Goal: Communication & Community: Answer question/provide support

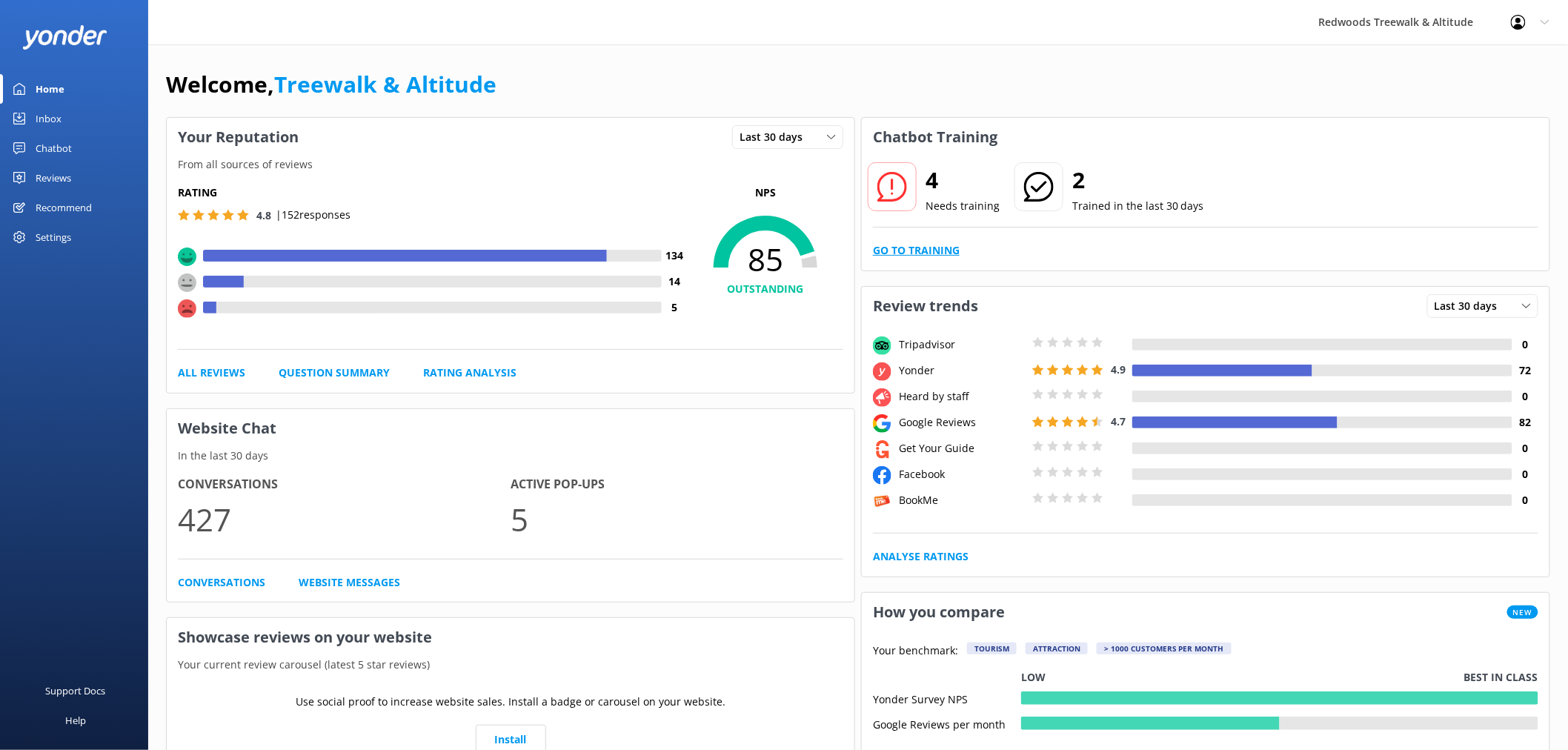
click at [939, 255] on link "Go to Training" at bounding box center [916, 250] width 87 height 16
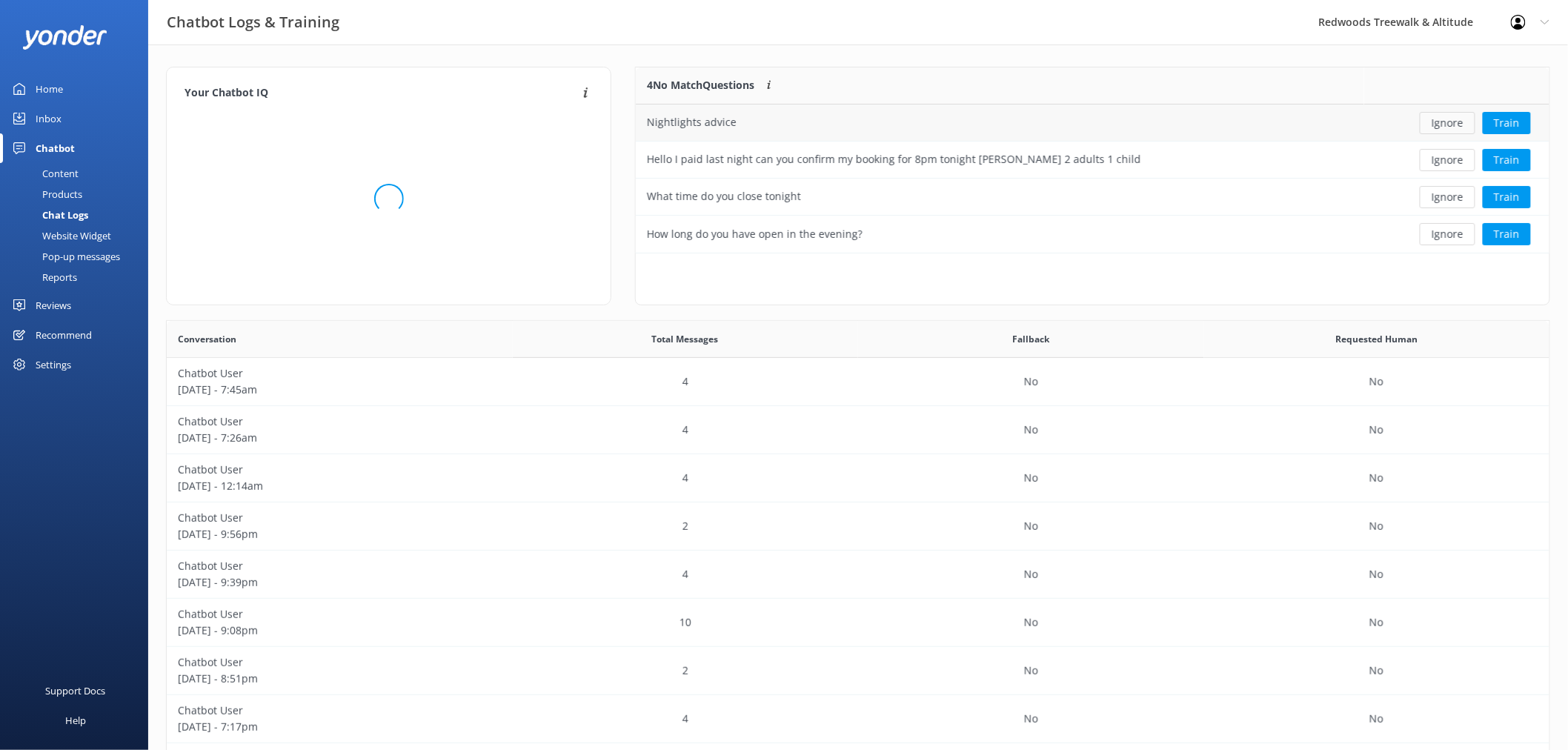
scroll to position [173, 901]
click at [1453, 121] on button "Ignore" at bounding box center [1448, 123] width 55 height 22
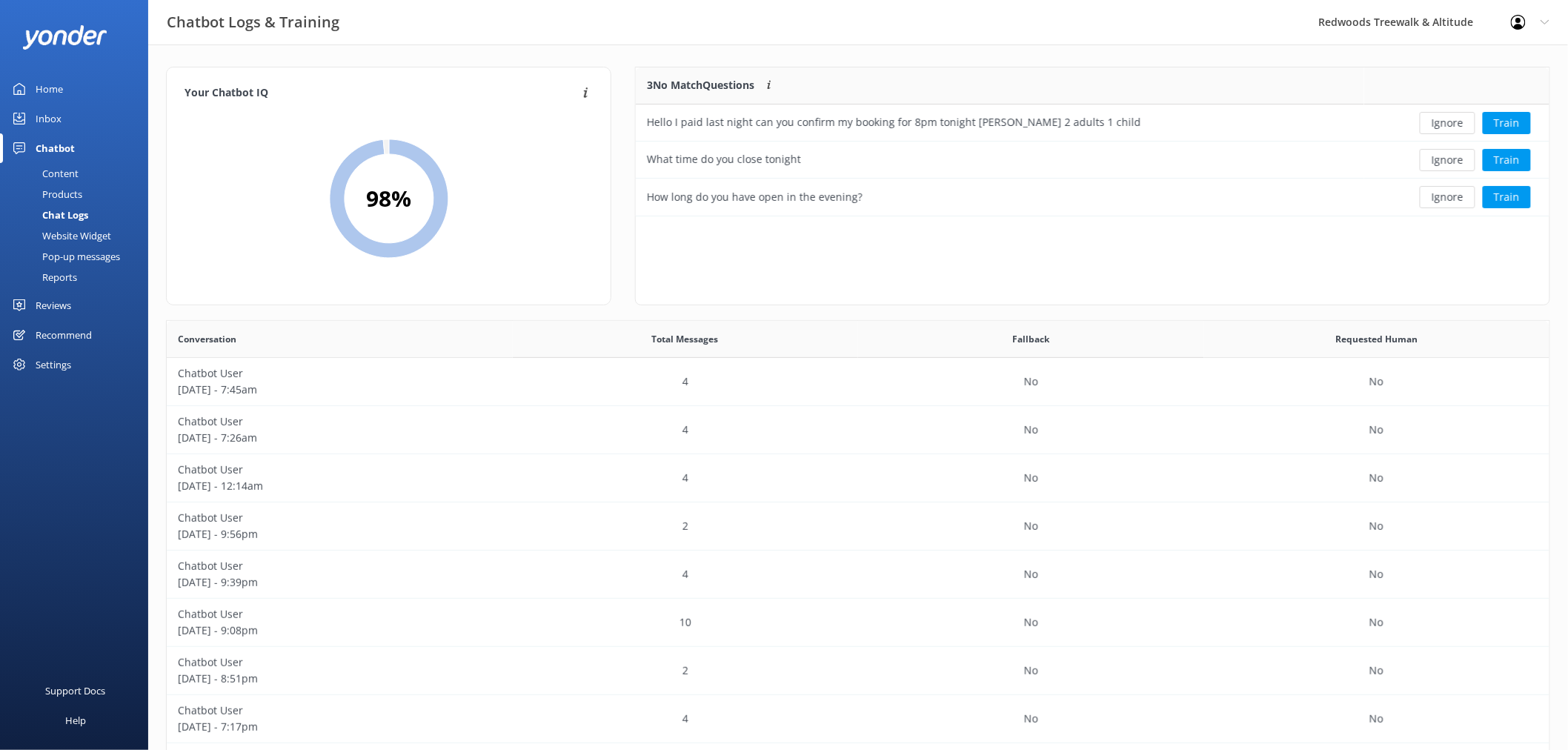
scroll to position [136, 901]
click at [1453, 121] on button "Ignore" at bounding box center [1448, 123] width 55 height 22
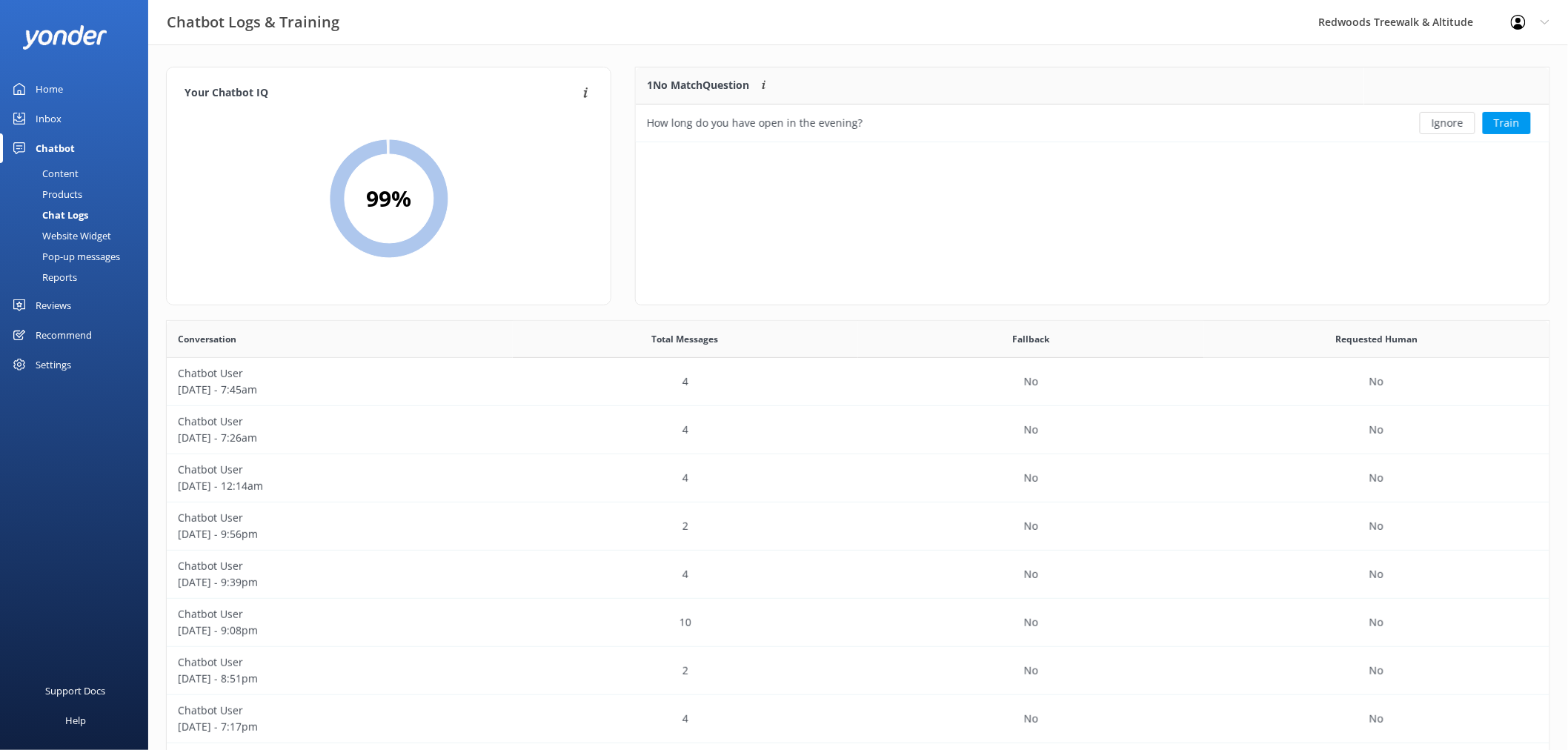
scroll to position [62, 901]
click at [1453, 121] on button "Ignore" at bounding box center [1448, 123] width 55 height 22
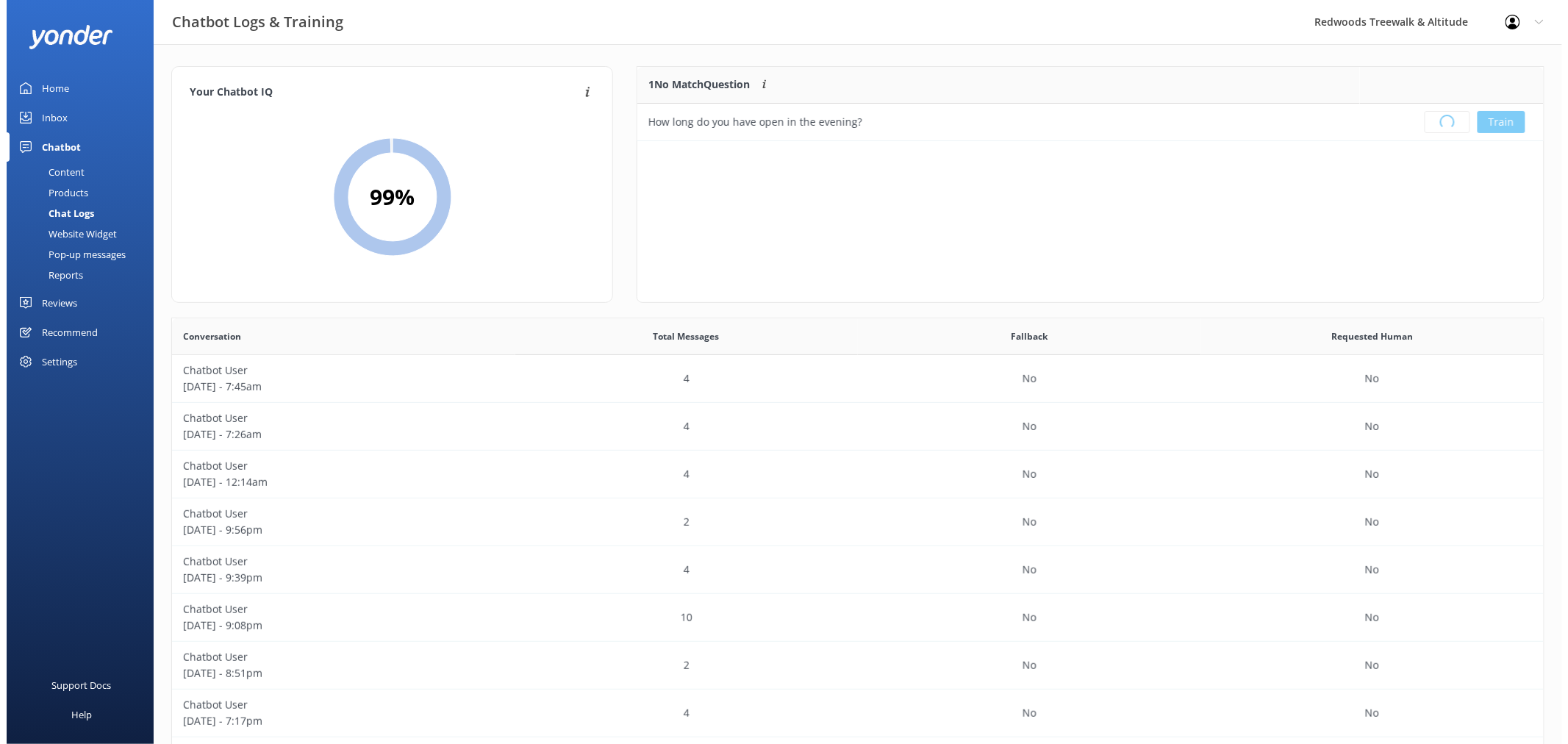
scroll to position [171, 893]
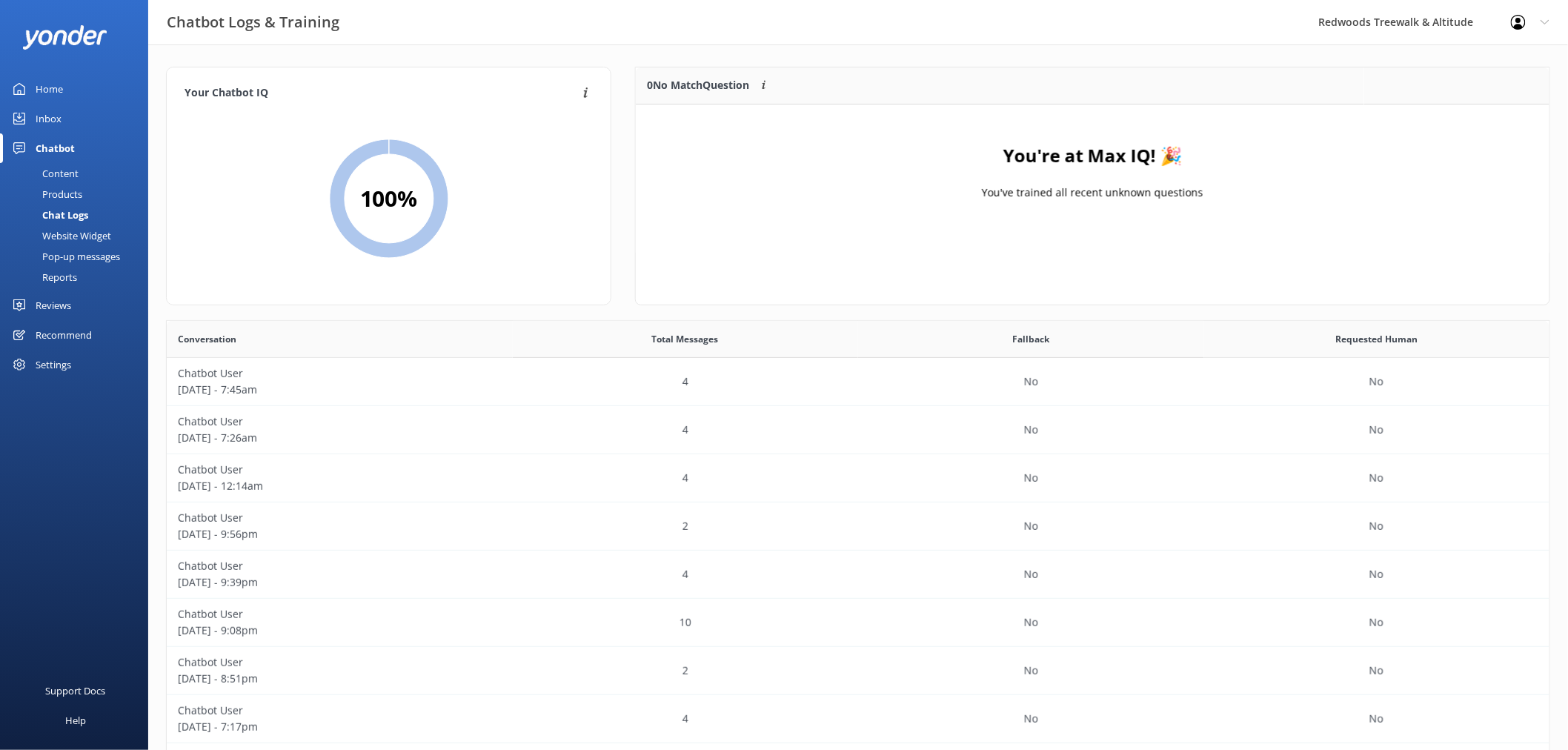
click at [44, 110] on div "Inbox" at bounding box center [49, 119] width 26 height 30
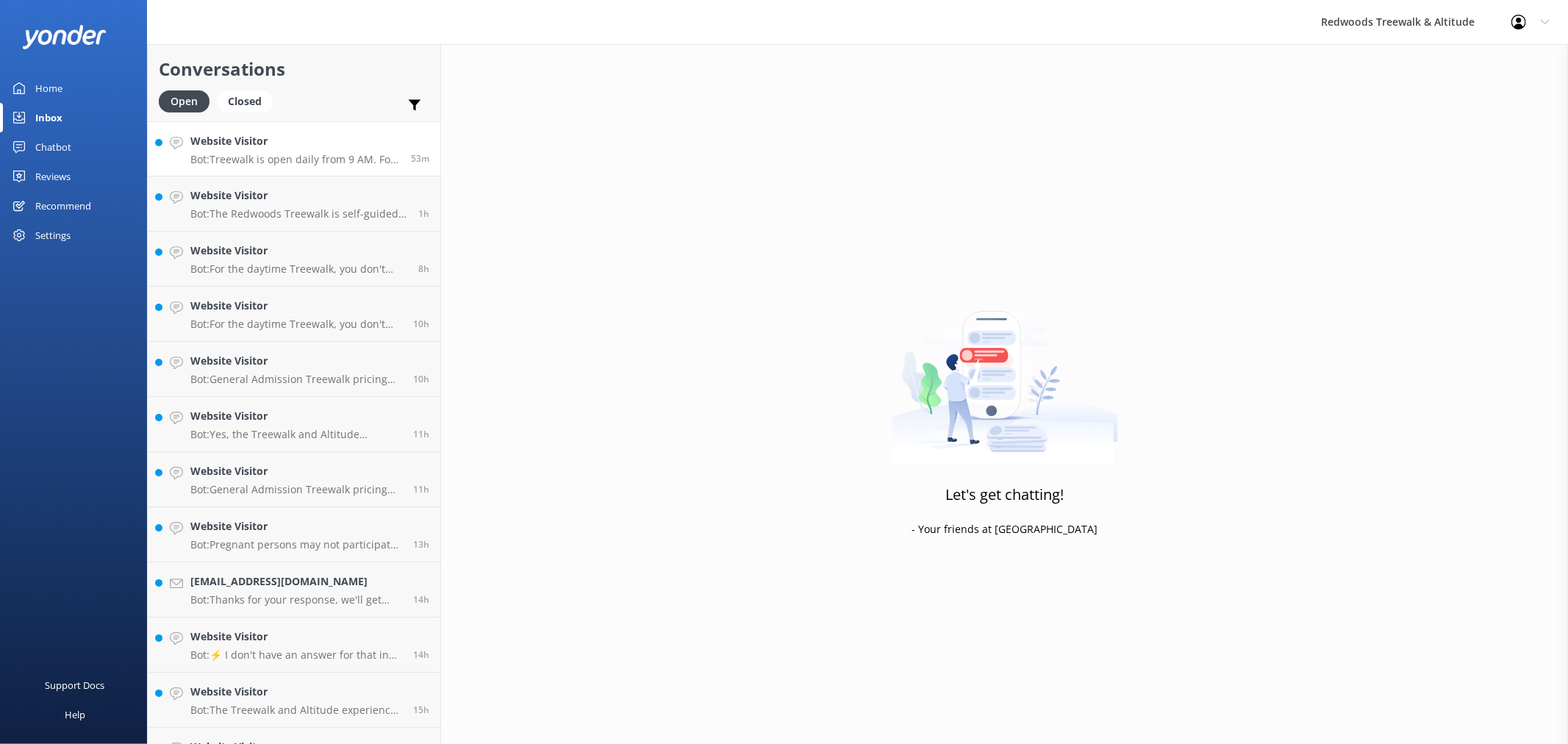
click at [366, 142] on h4 "Website Visitor" at bounding box center [295, 141] width 210 height 16
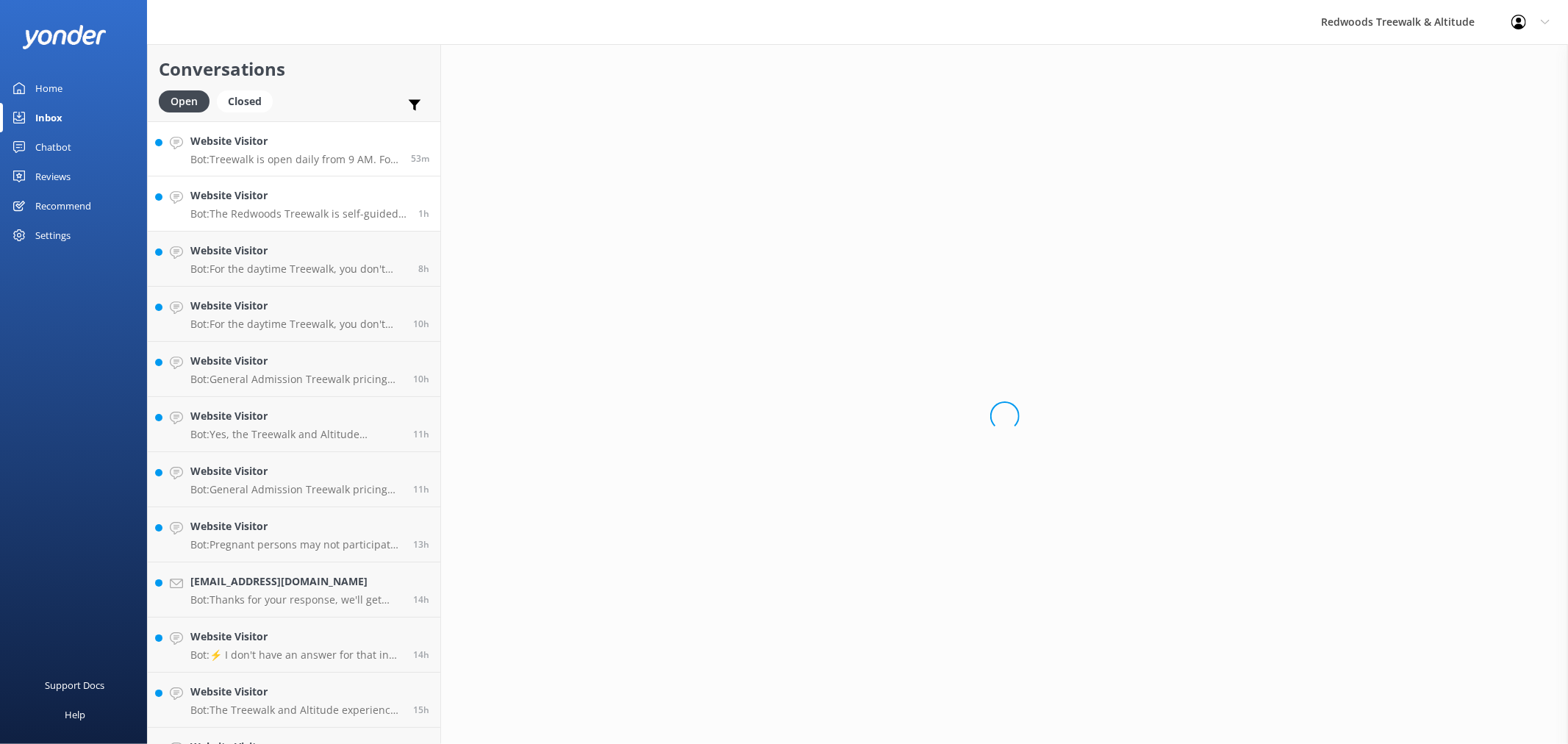
click at [304, 214] on p "Bot: The Redwoods Treewalk is self-guided and takes approximately 30-40 minutes…" at bounding box center [299, 214] width 217 height 13
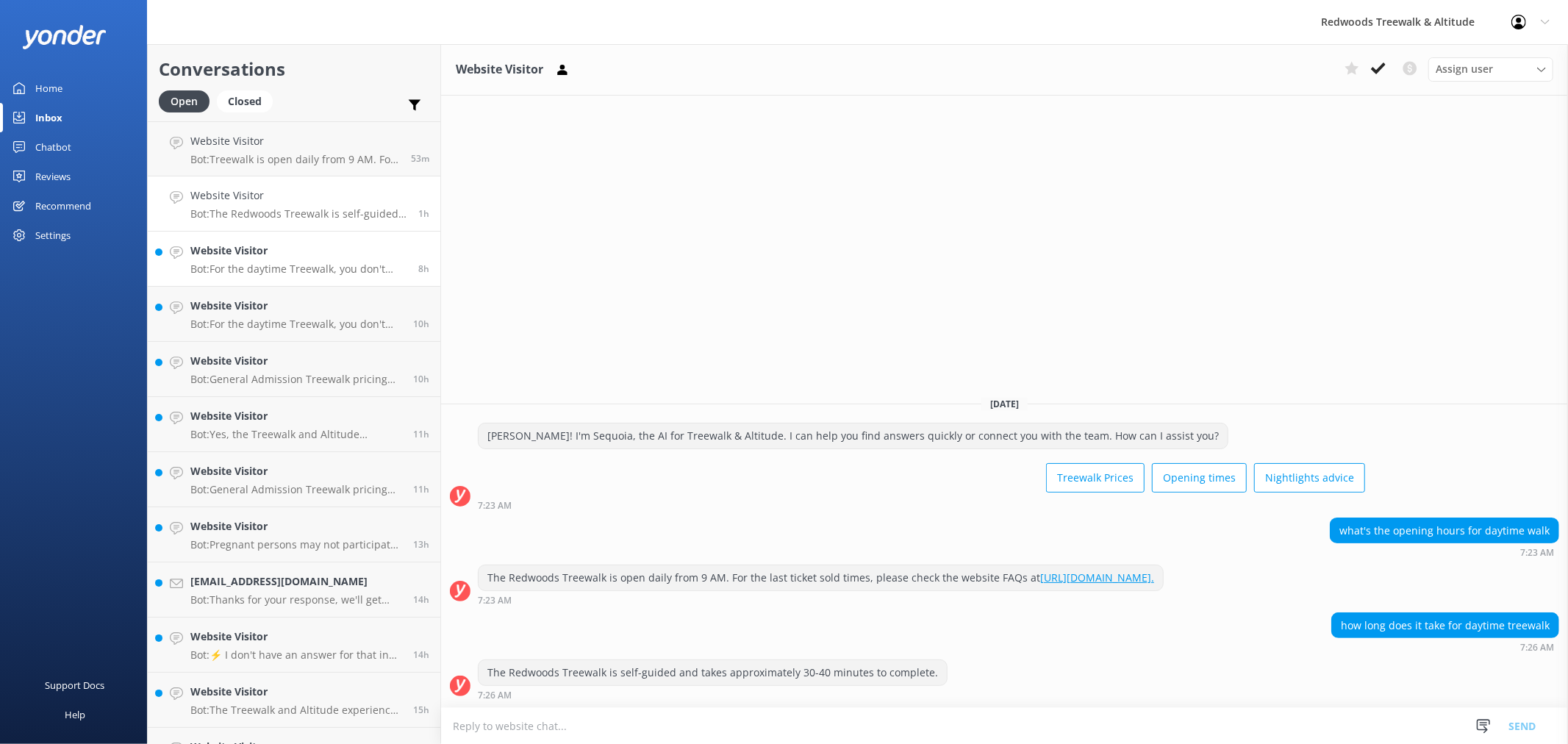
click at [291, 258] on h4 "Website Visitor" at bounding box center [299, 250] width 217 height 16
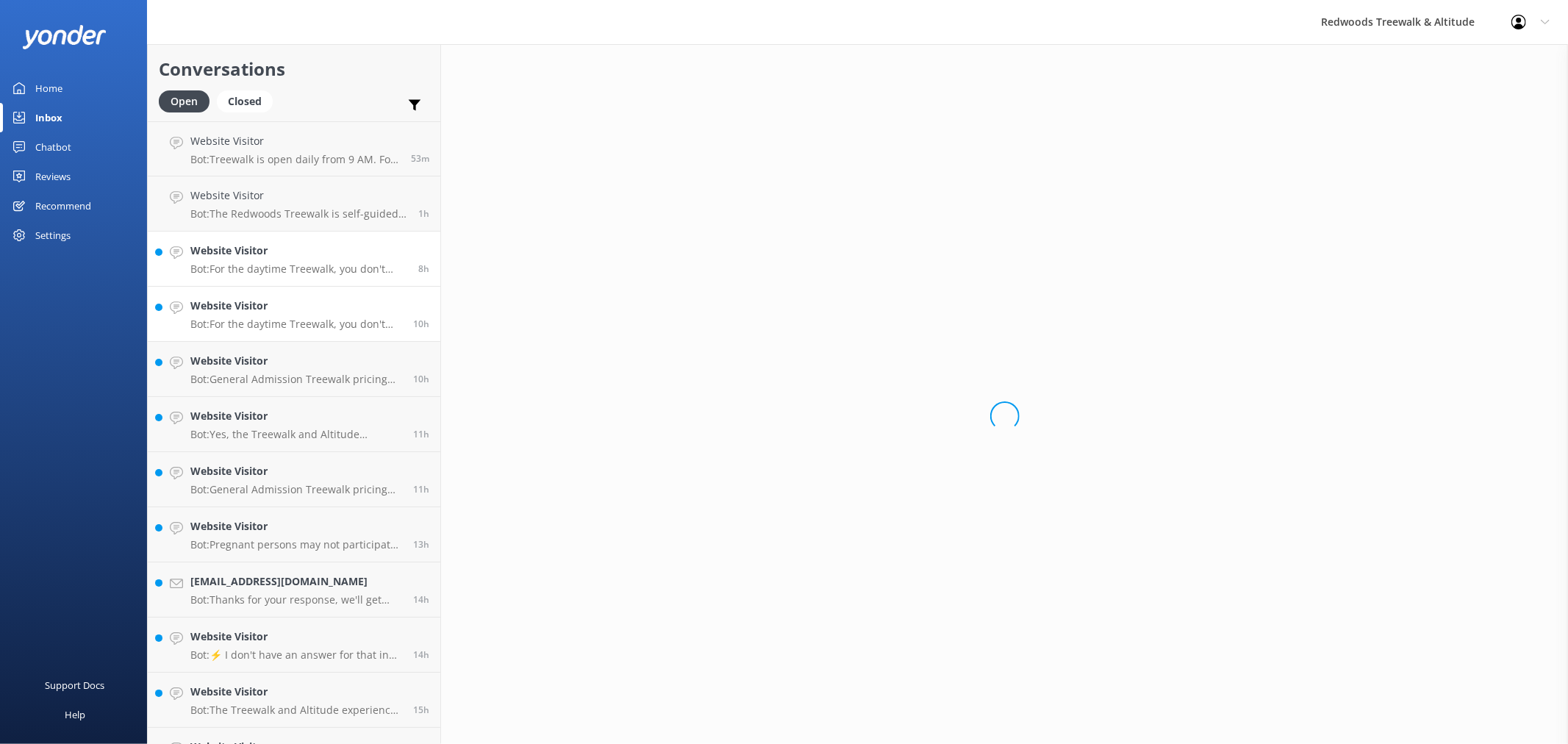
click at [283, 320] on p "Bot: For the daytime Treewalk, you don't need to book for exact dates and times…" at bounding box center [297, 324] width 212 height 13
click at [274, 384] on p "Bot: General Admission Treewalk pricing starts at $42 for adults (16+ years) an…" at bounding box center [297, 379] width 212 height 13
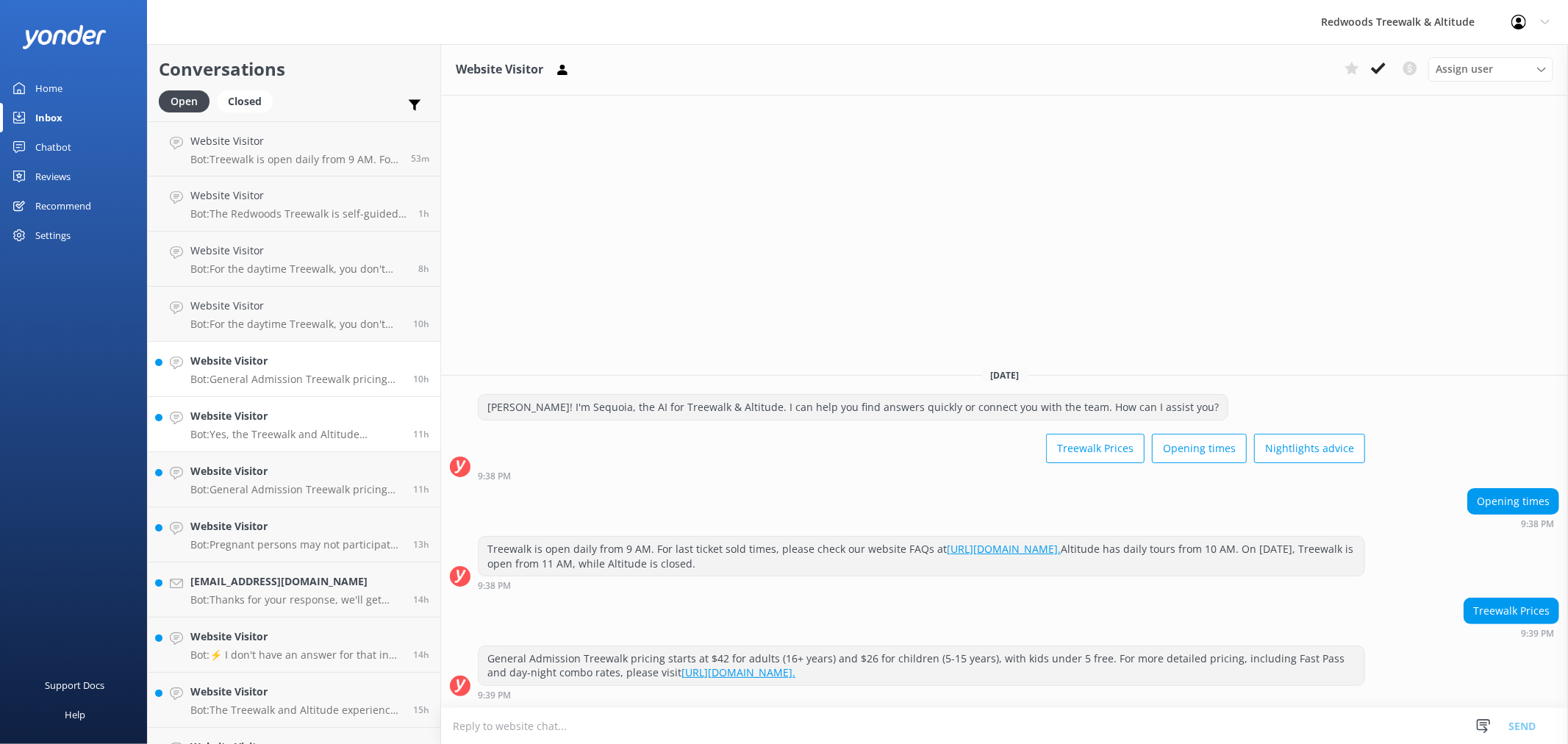
click at [256, 430] on p "Bot: Yes, the Treewalk and Altitude experiences are great all-weather activitie…" at bounding box center [297, 434] width 212 height 13
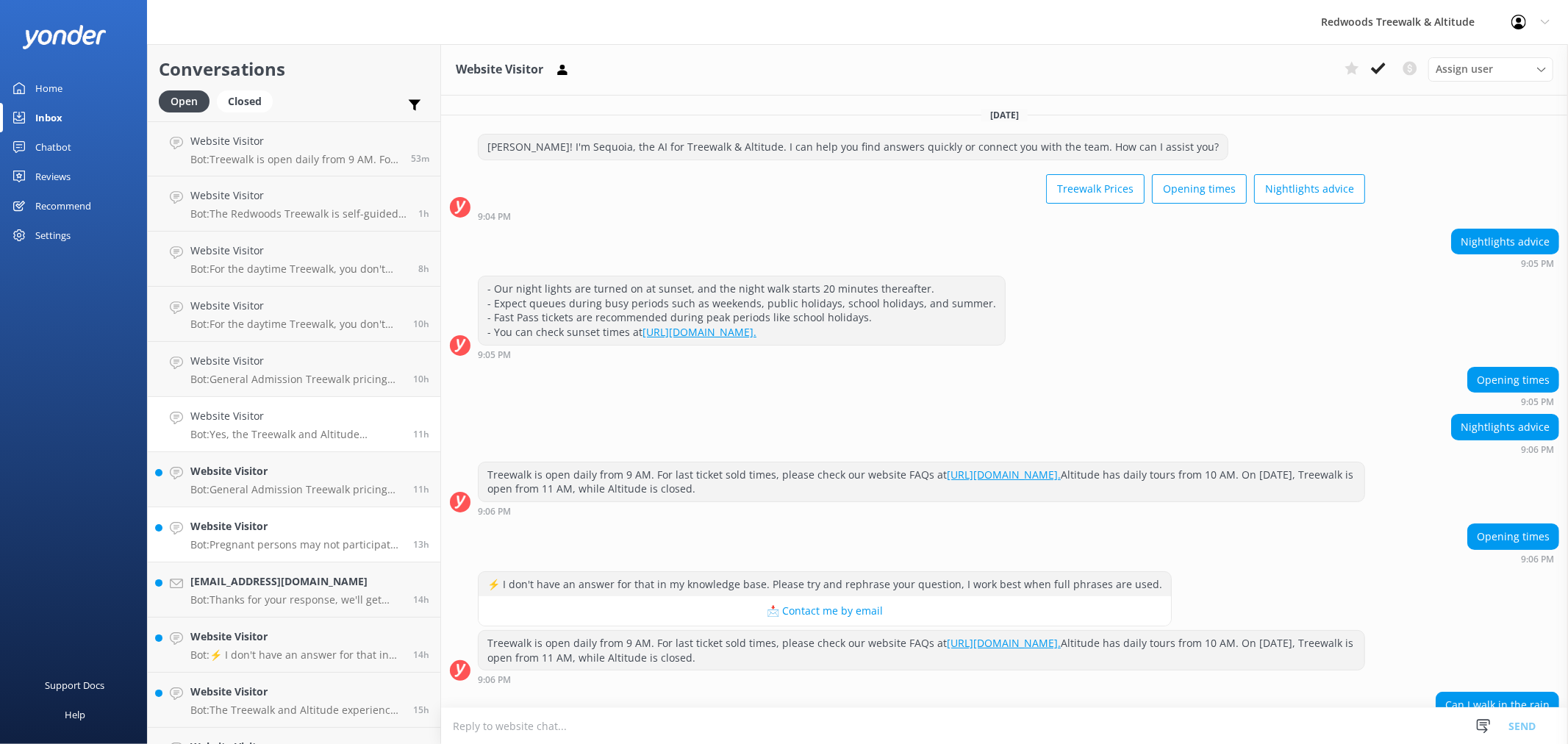
click at [248, 533] on h4 "Website Visitor" at bounding box center [297, 526] width 212 height 16
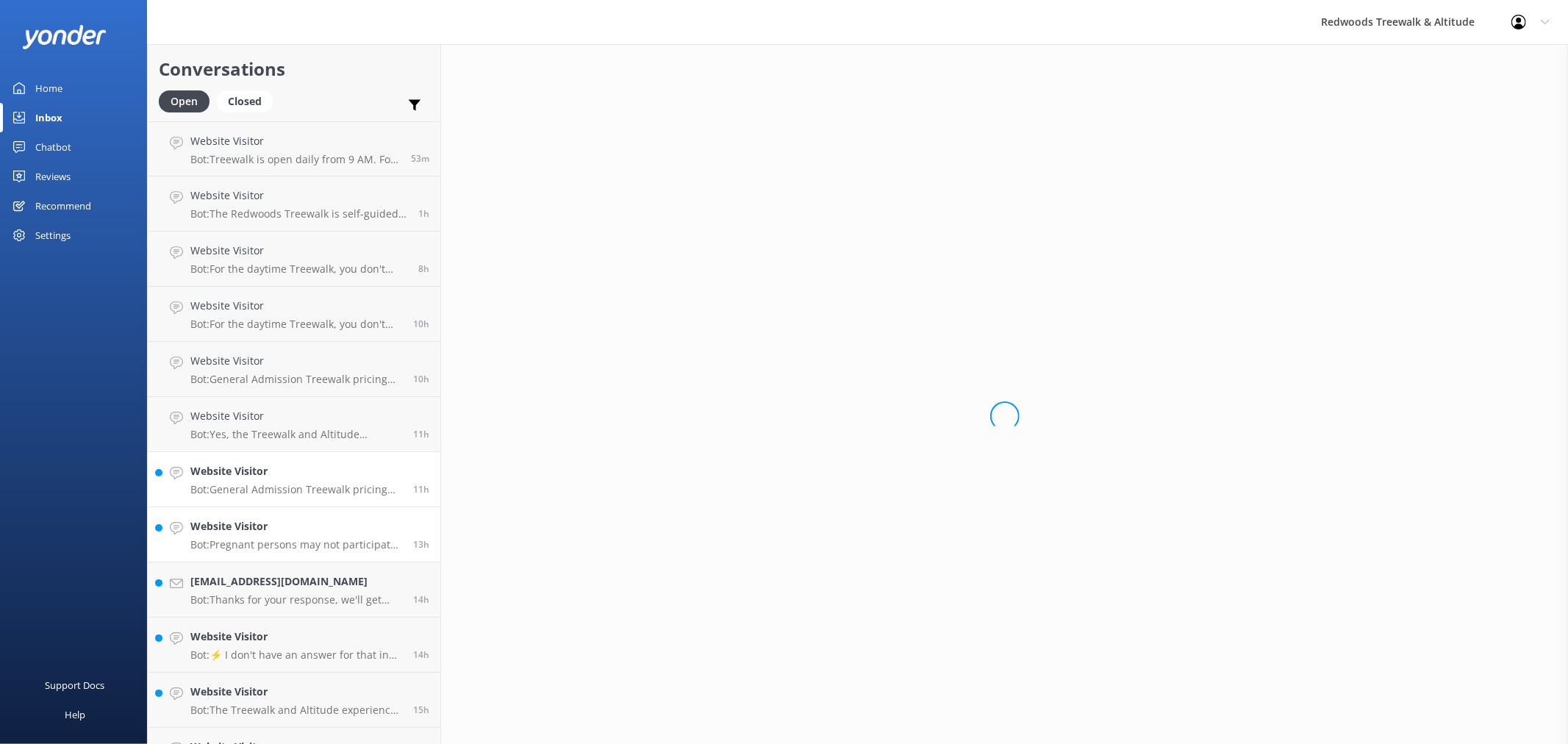
click at [254, 481] on div "Website Visitor Bot: General Admission Treewalk pricing starts at $42 for adult…" at bounding box center [297, 479] width 212 height 33
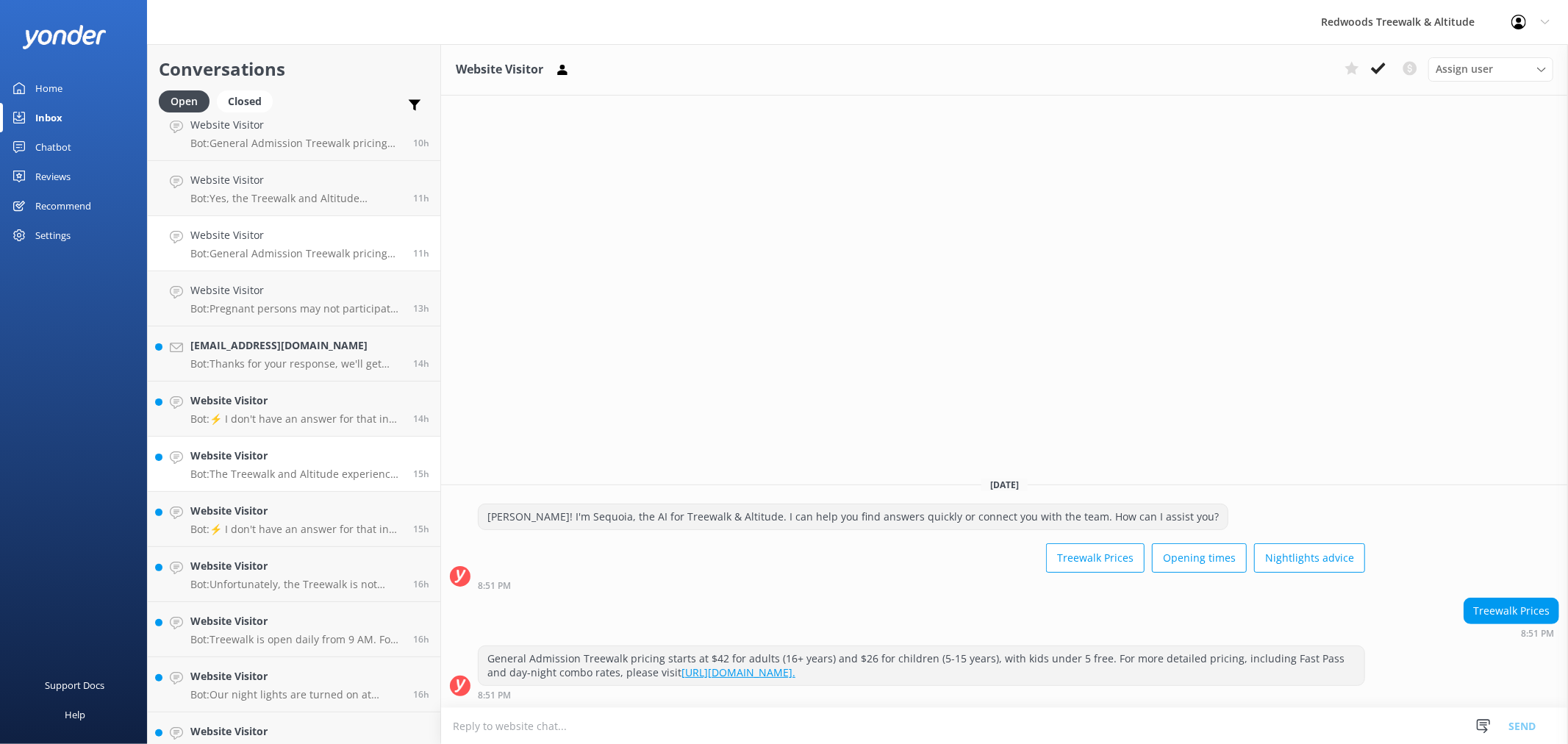
scroll to position [245, 0]
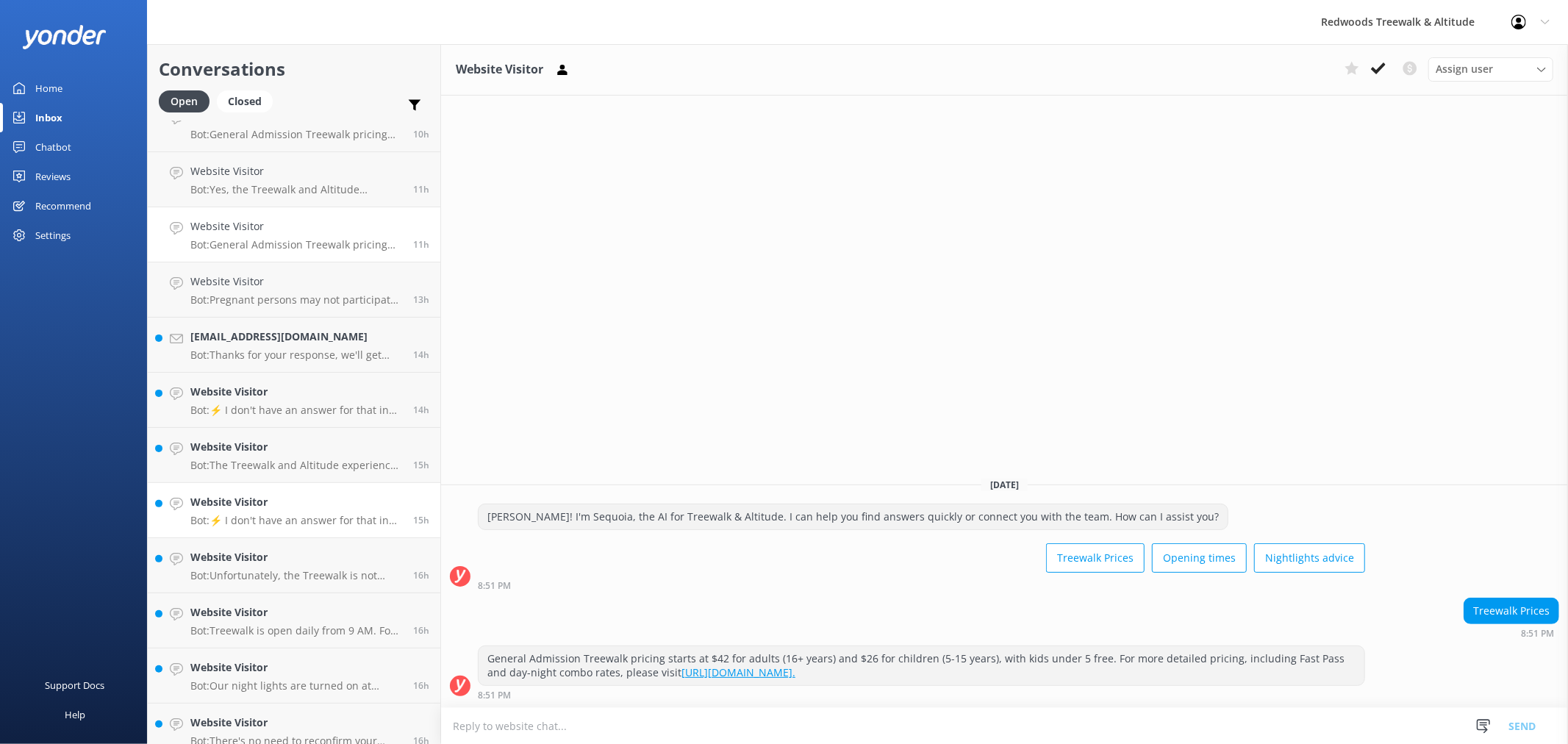
click at [265, 517] on p "Bot: ⚡ I don't have an answer for that in my knowledge base. Please try and rep…" at bounding box center [297, 520] width 212 height 13
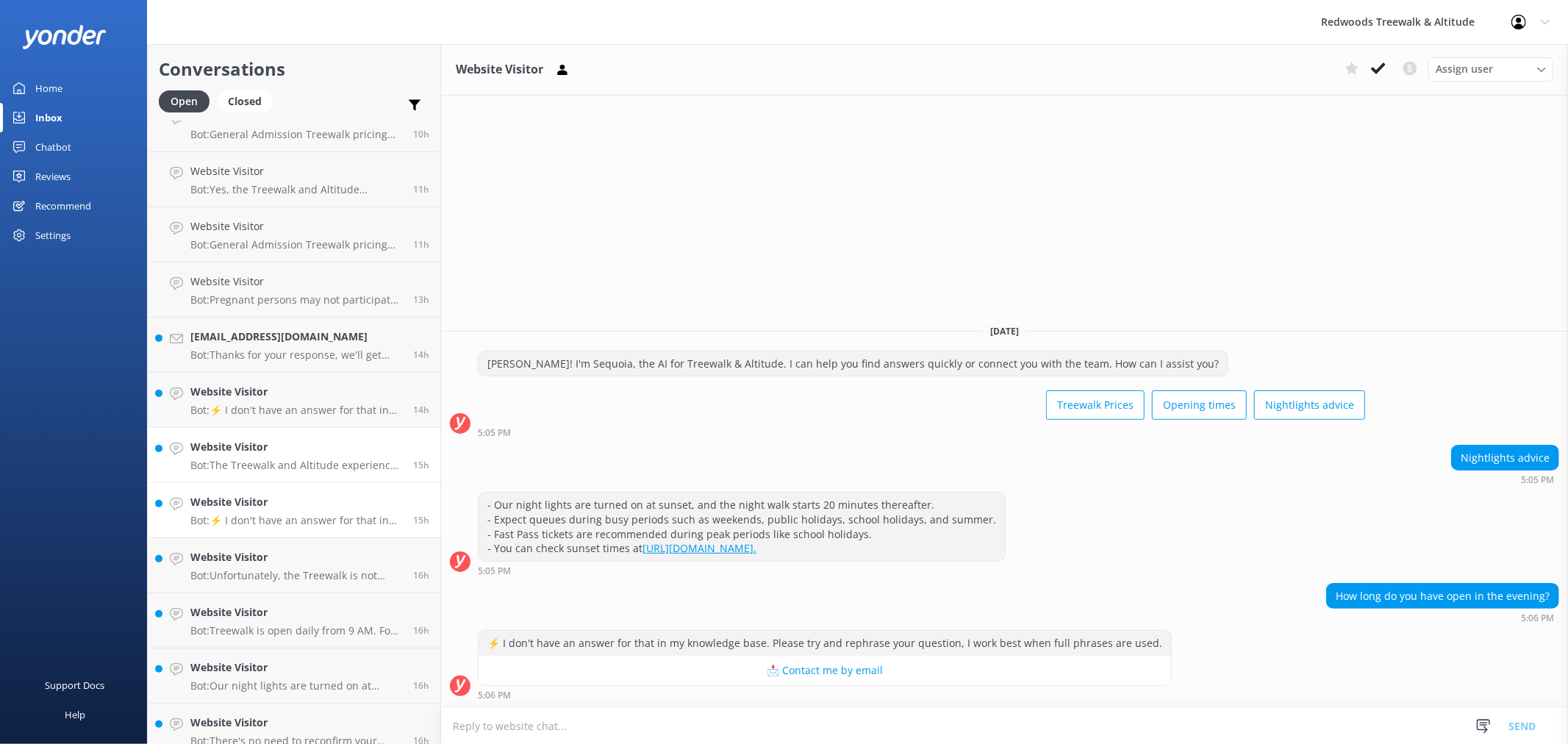
click at [259, 459] on p "Bot: The Treewalk and Altitude experiences are great all-weather activities, an…" at bounding box center [297, 465] width 212 height 13
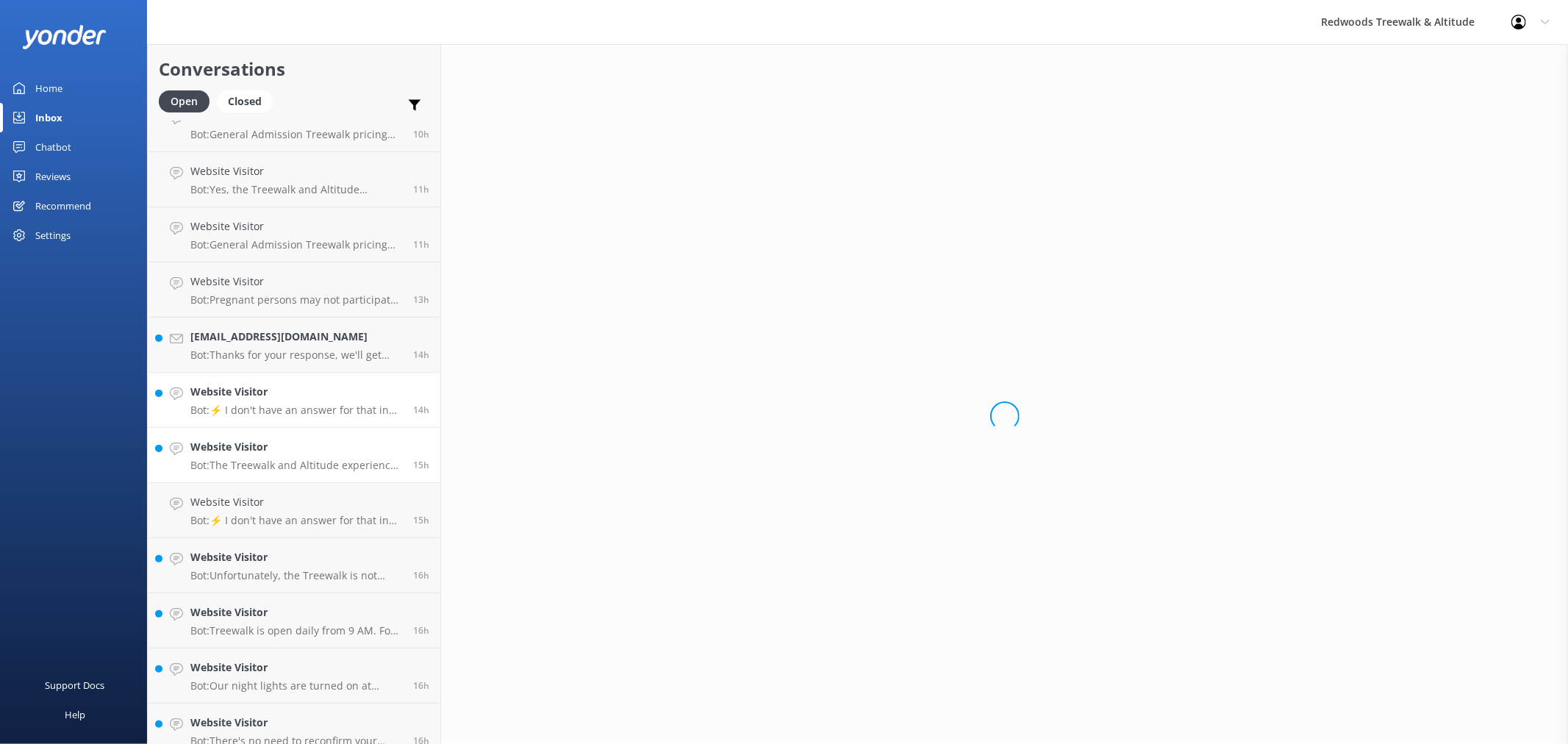
click at [270, 391] on h4 "Website Visitor" at bounding box center [297, 392] width 212 height 16
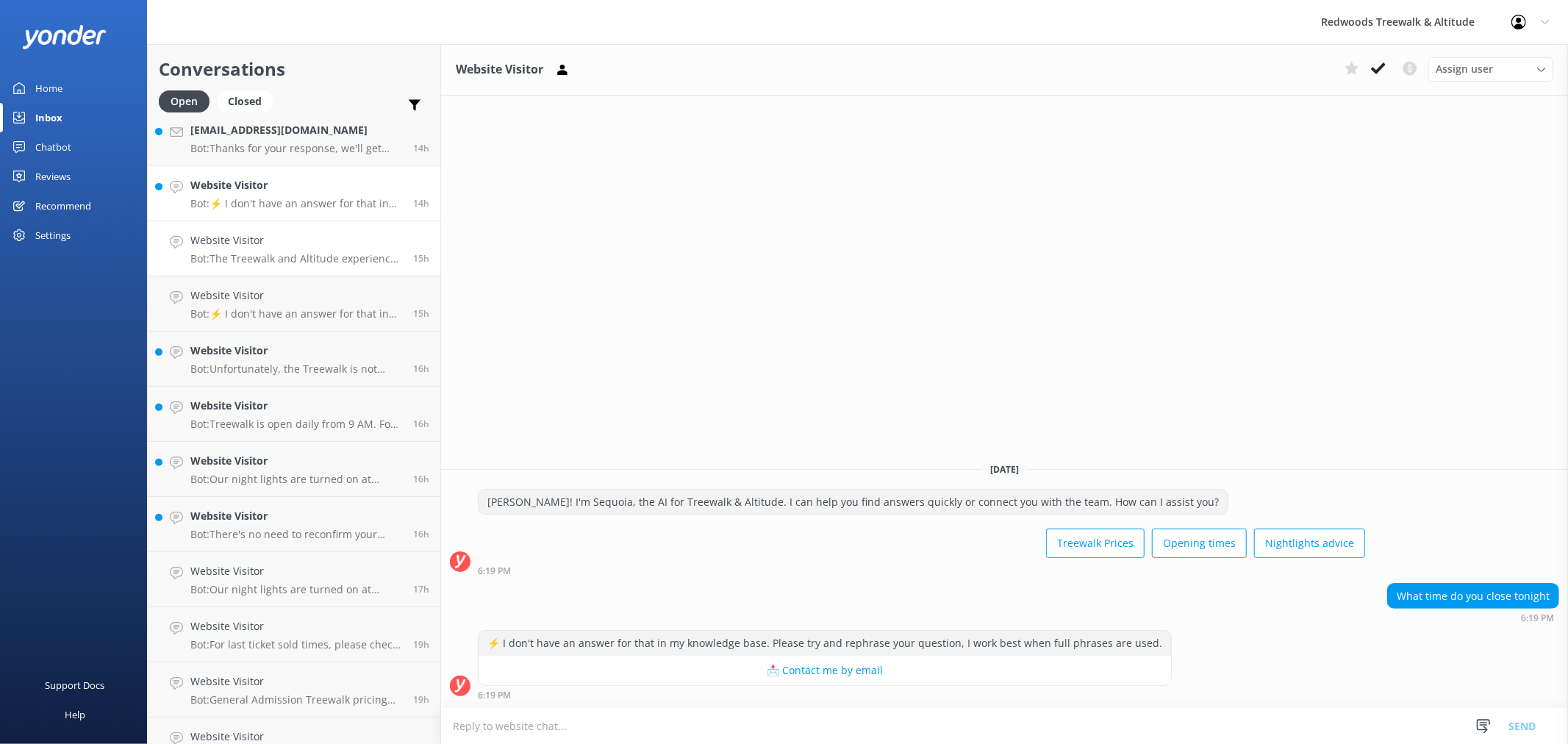
scroll to position [489, 0]
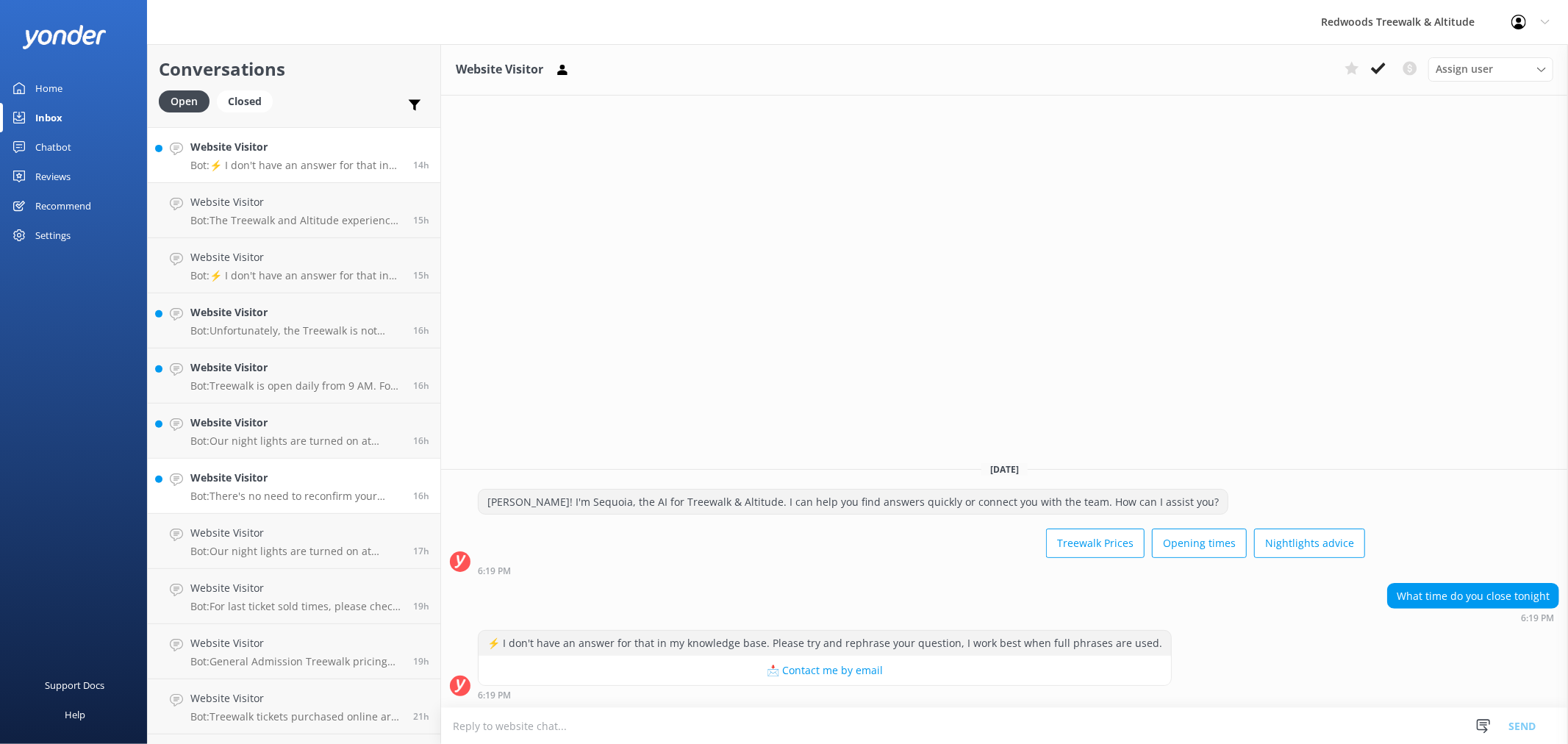
click at [309, 471] on h4 "Website Visitor" at bounding box center [297, 478] width 212 height 16
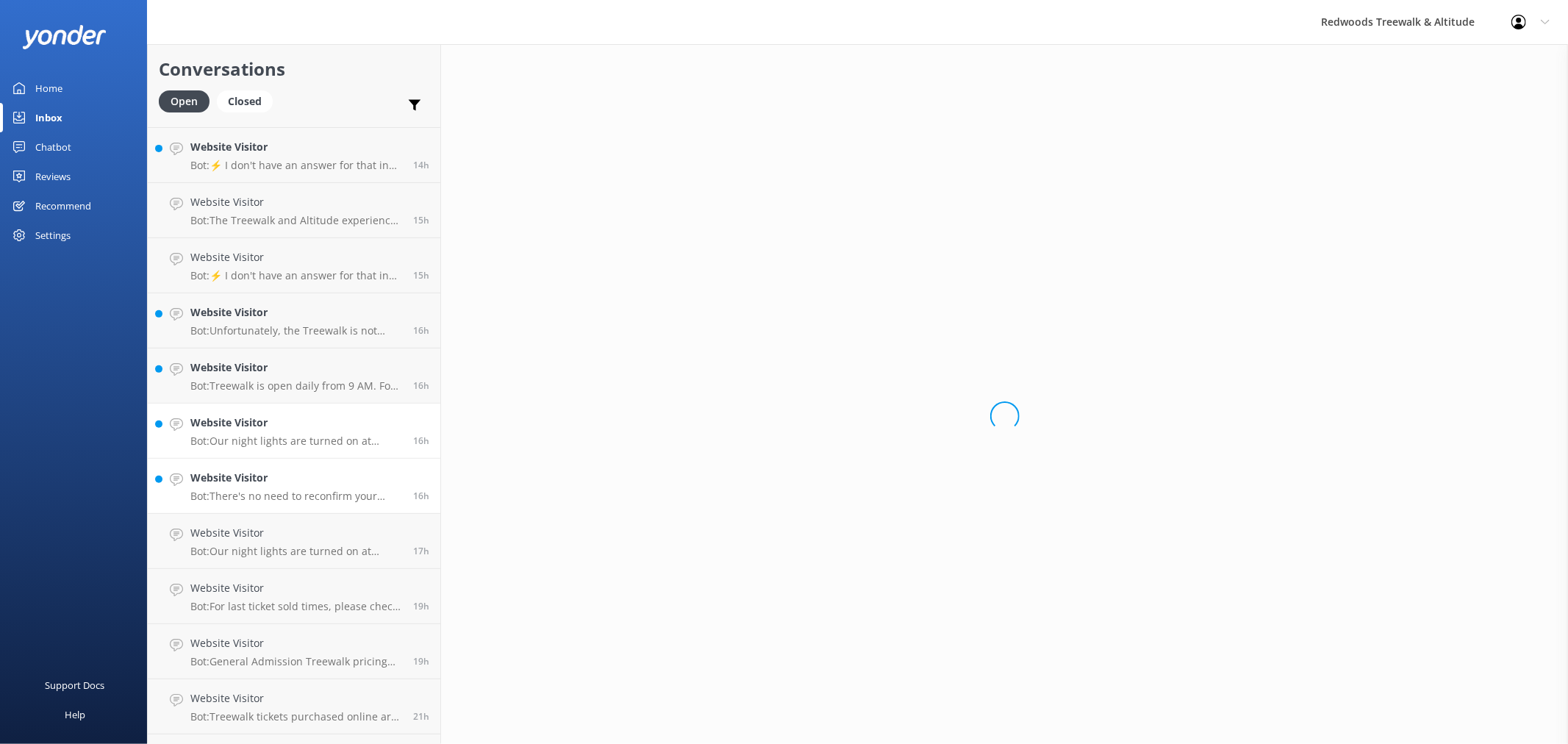
click at [304, 442] on p "Bot: Our night lights are turned on at sunset, and the night walk starts 20 min…" at bounding box center [297, 441] width 212 height 13
click at [298, 373] on h4 "Website Visitor" at bounding box center [297, 368] width 212 height 16
click at [293, 313] on h4 "Website Visitor" at bounding box center [297, 313] width 212 height 16
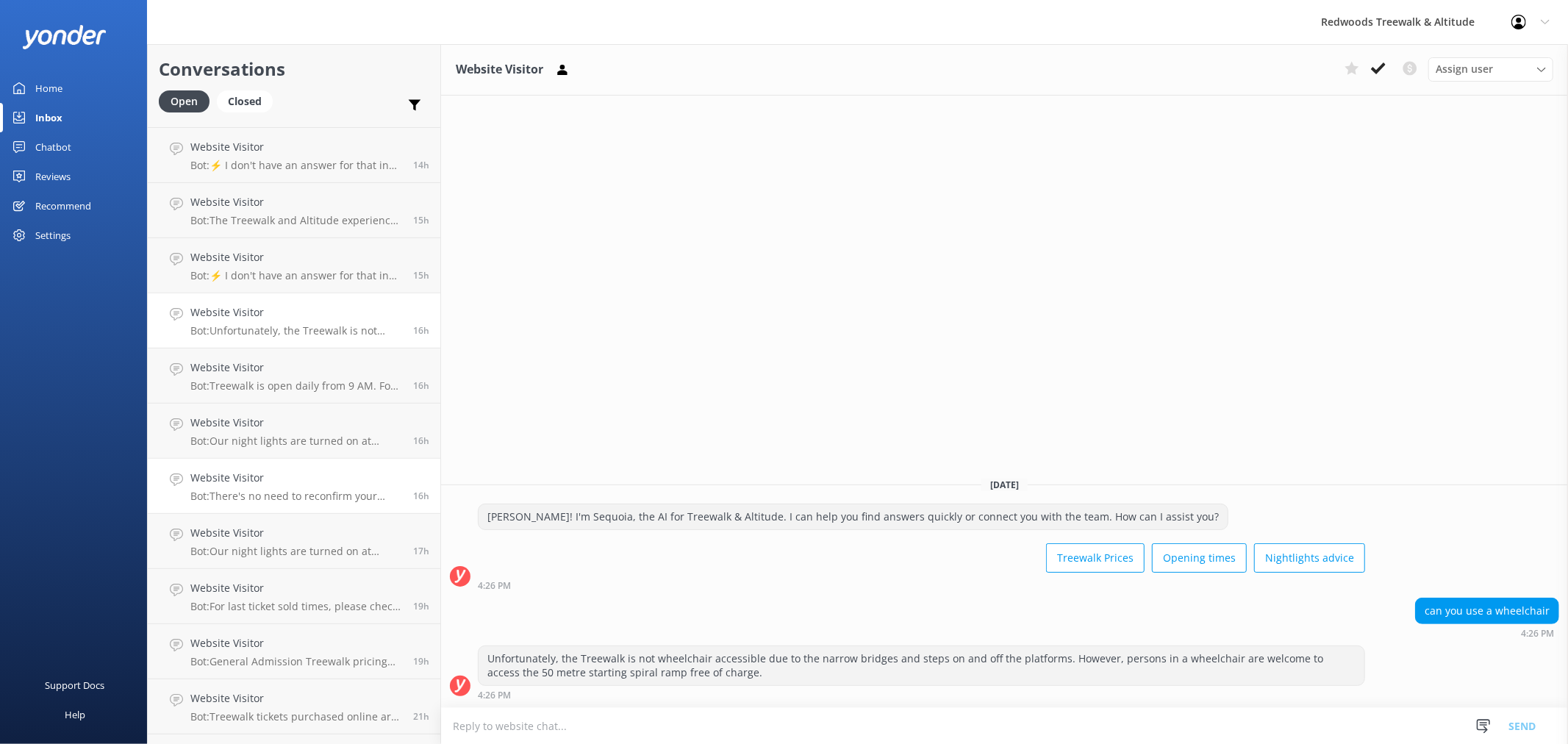
click at [239, 508] on link "Website Visitor Bot: There's no need to reconfirm your ticket, as the [GEOGRAPH…" at bounding box center [294, 486] width 293 height 55
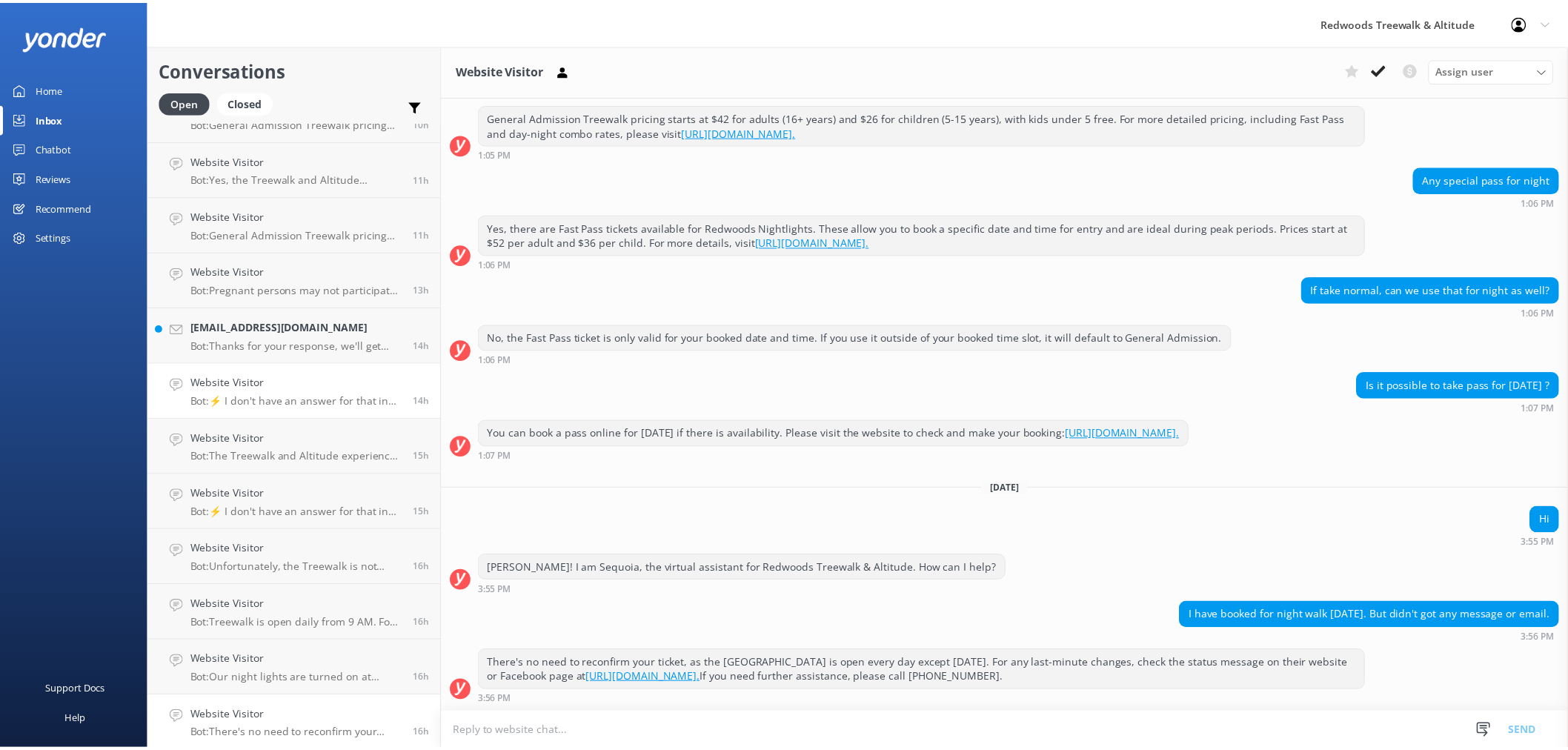
scroll to position [247, 0]
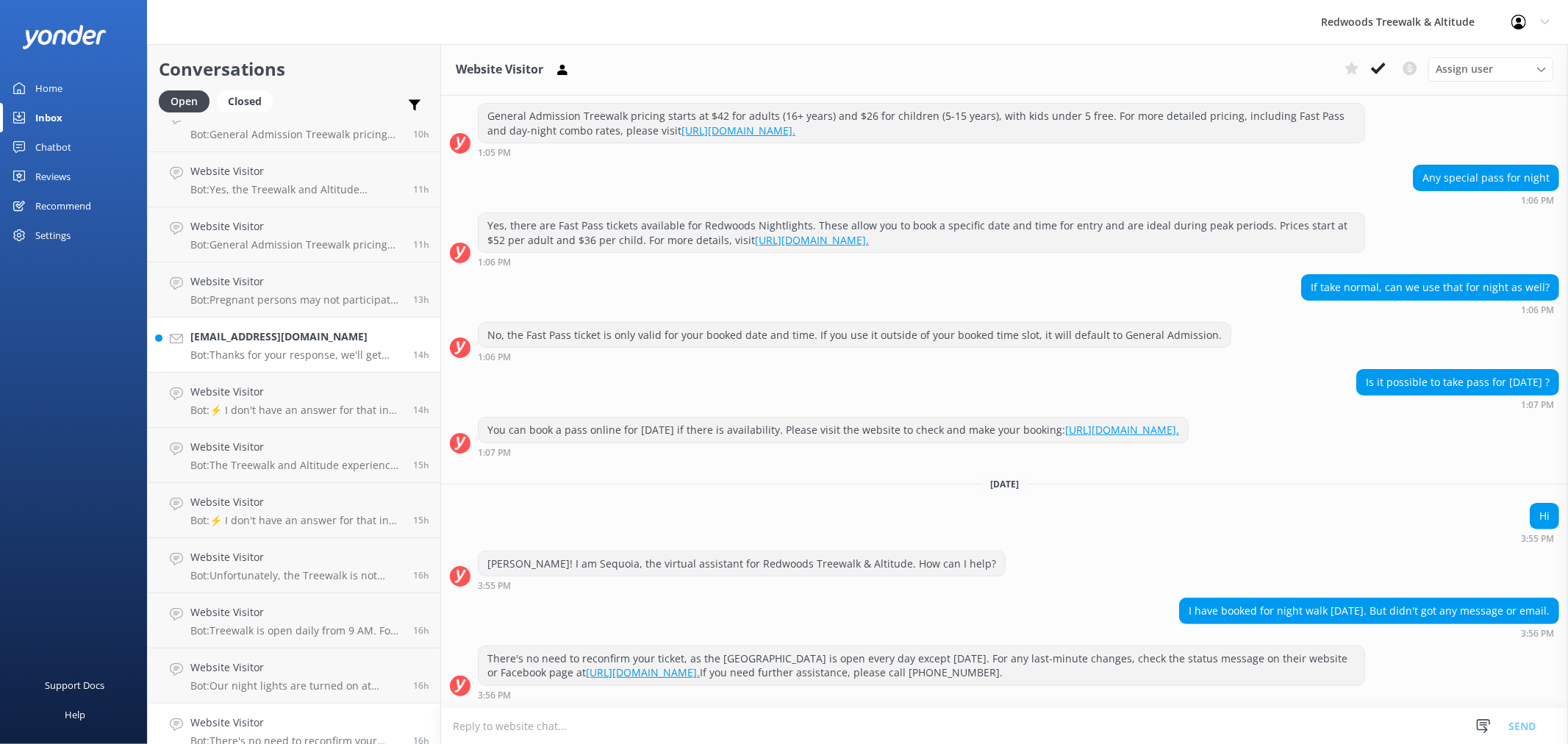
click at [302, 331] on h4 "[EMAIL_ADDRESS][DOMAIN_NAME]" at bounding box center [297, 336] width 212 height 16
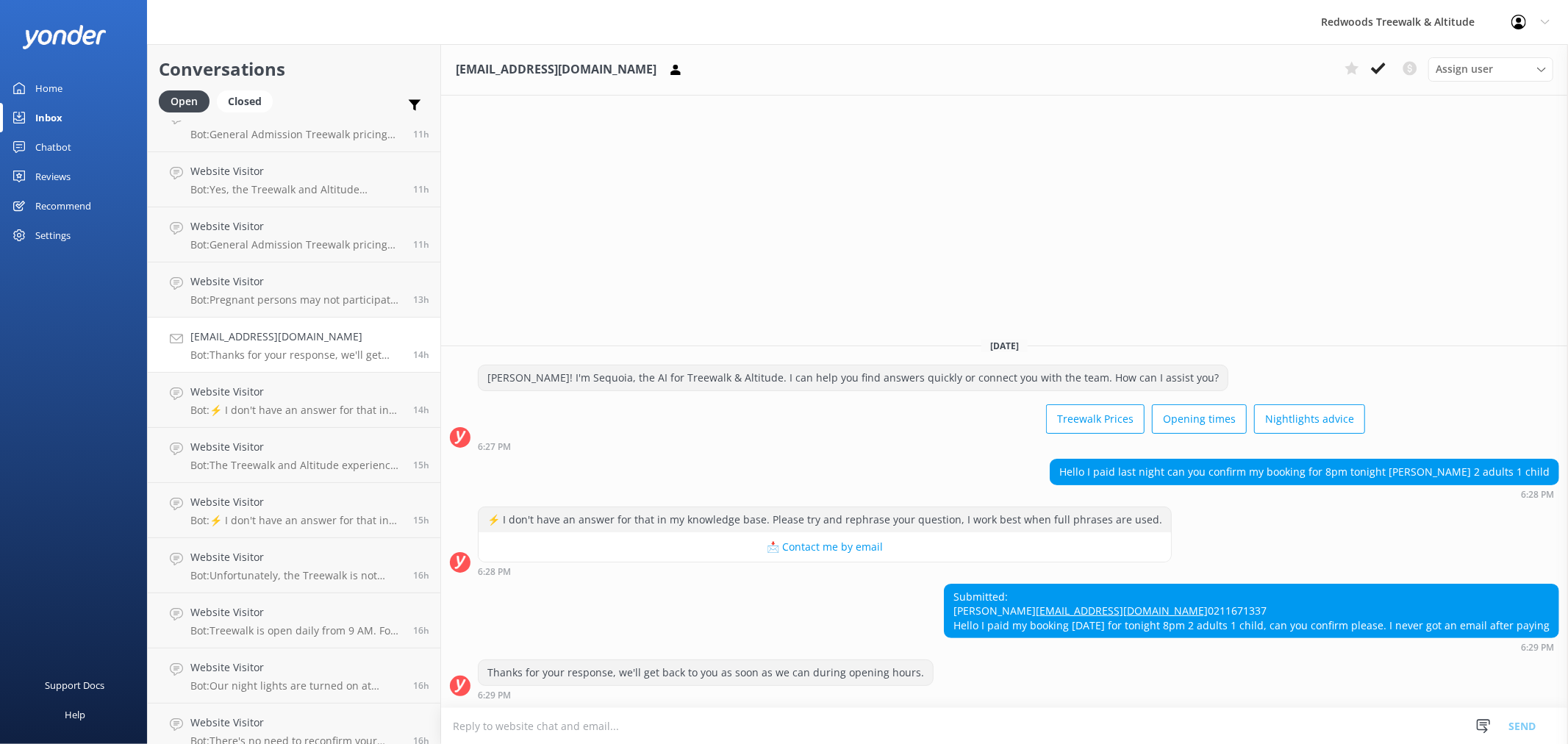
click at [73, 78] on link "Home" at bounding box center [73, 88] width 147 height 30
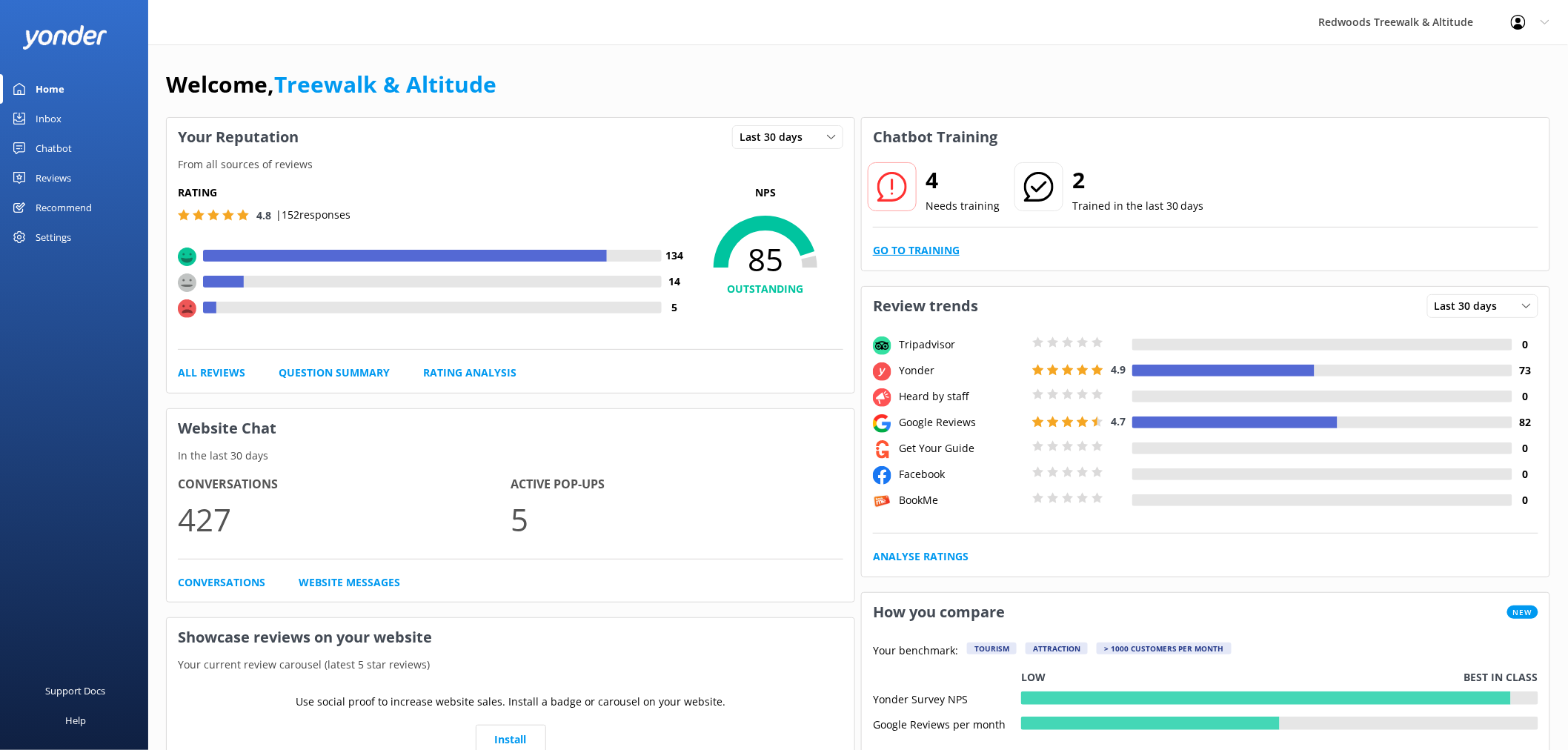
click at [913, 243] on link "Go to Training" at bounding box center [916, 250] width 87 height 16
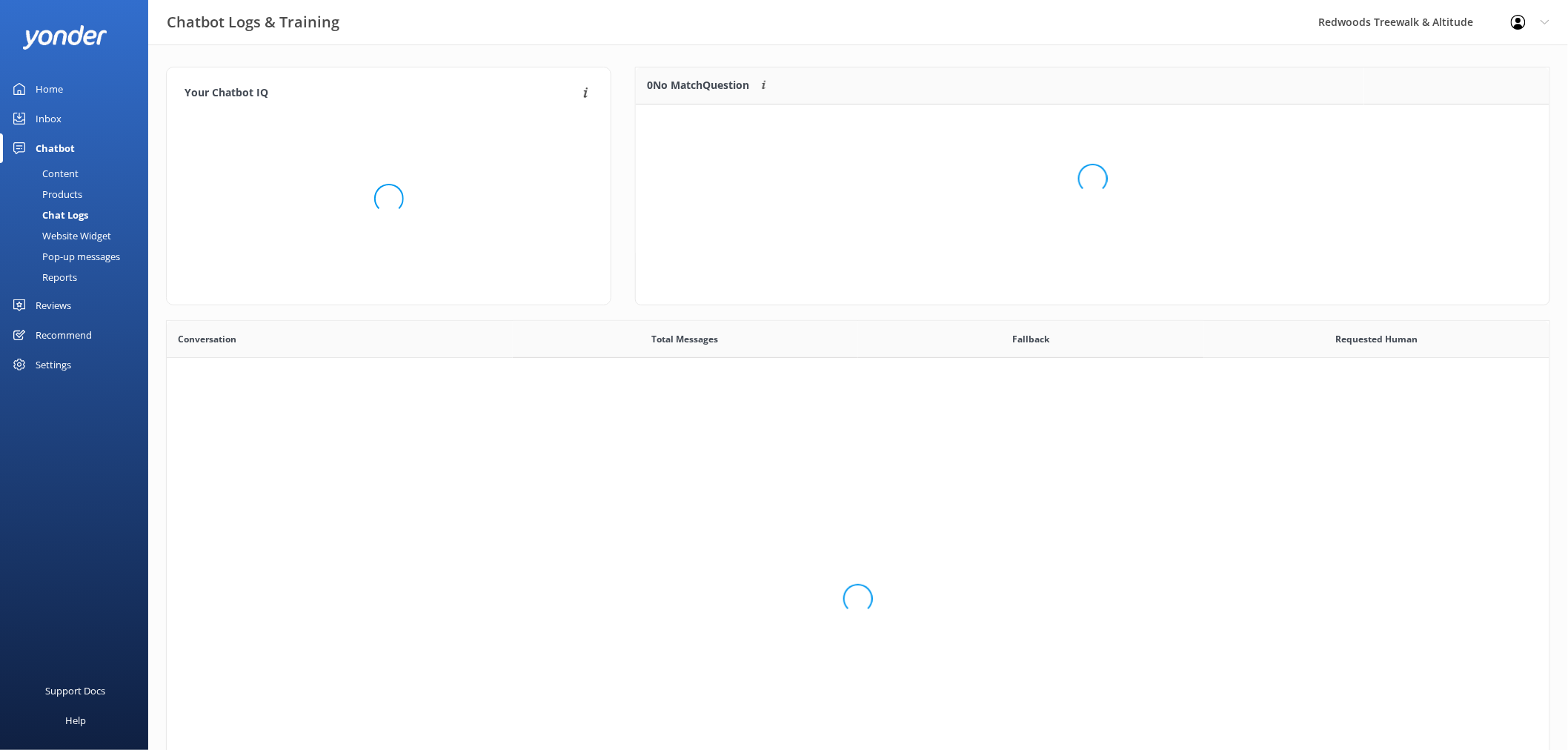
scroll to position [506, 1371]
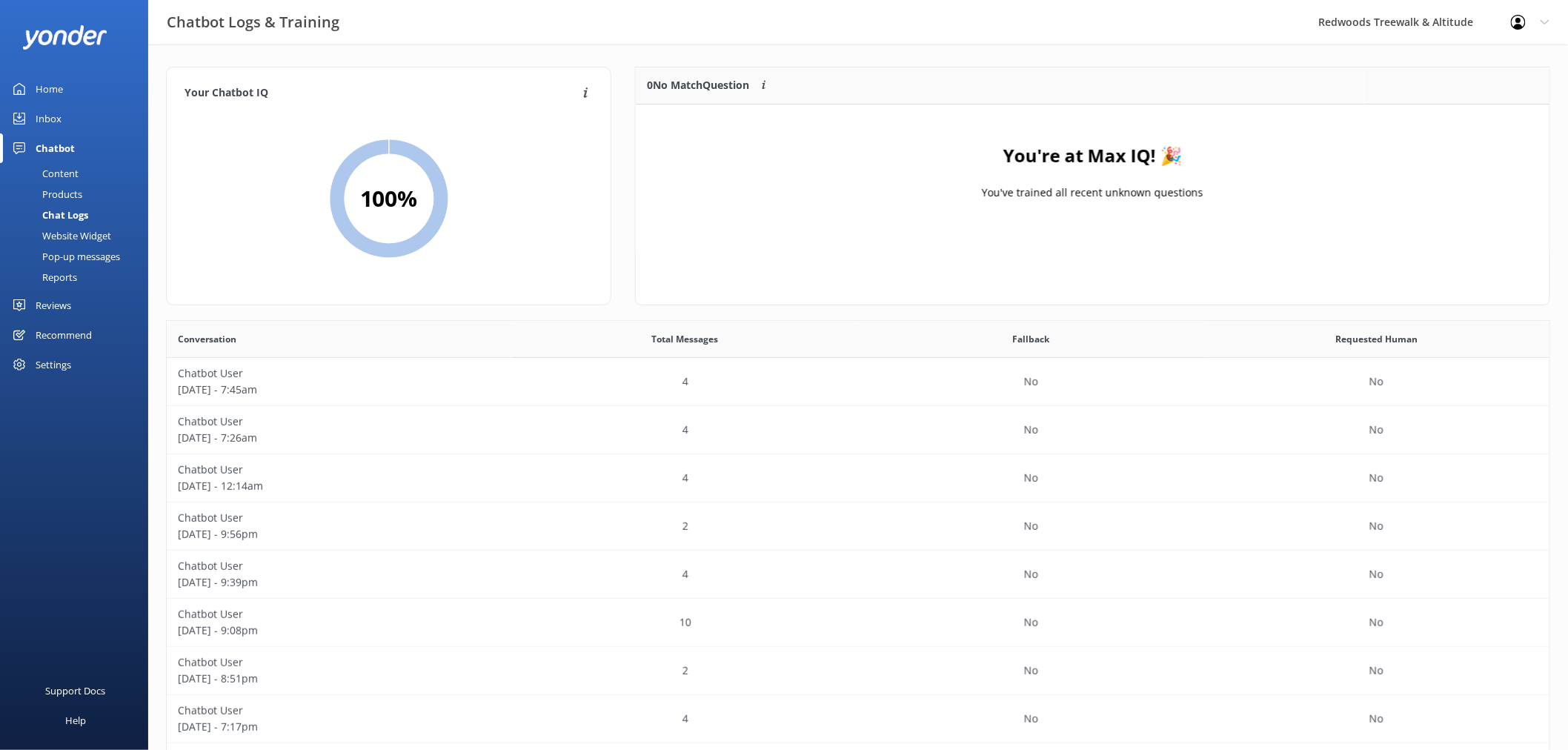
click at [40, 81] on div "Home" at bounding box center [49, 89] width 28 height 30
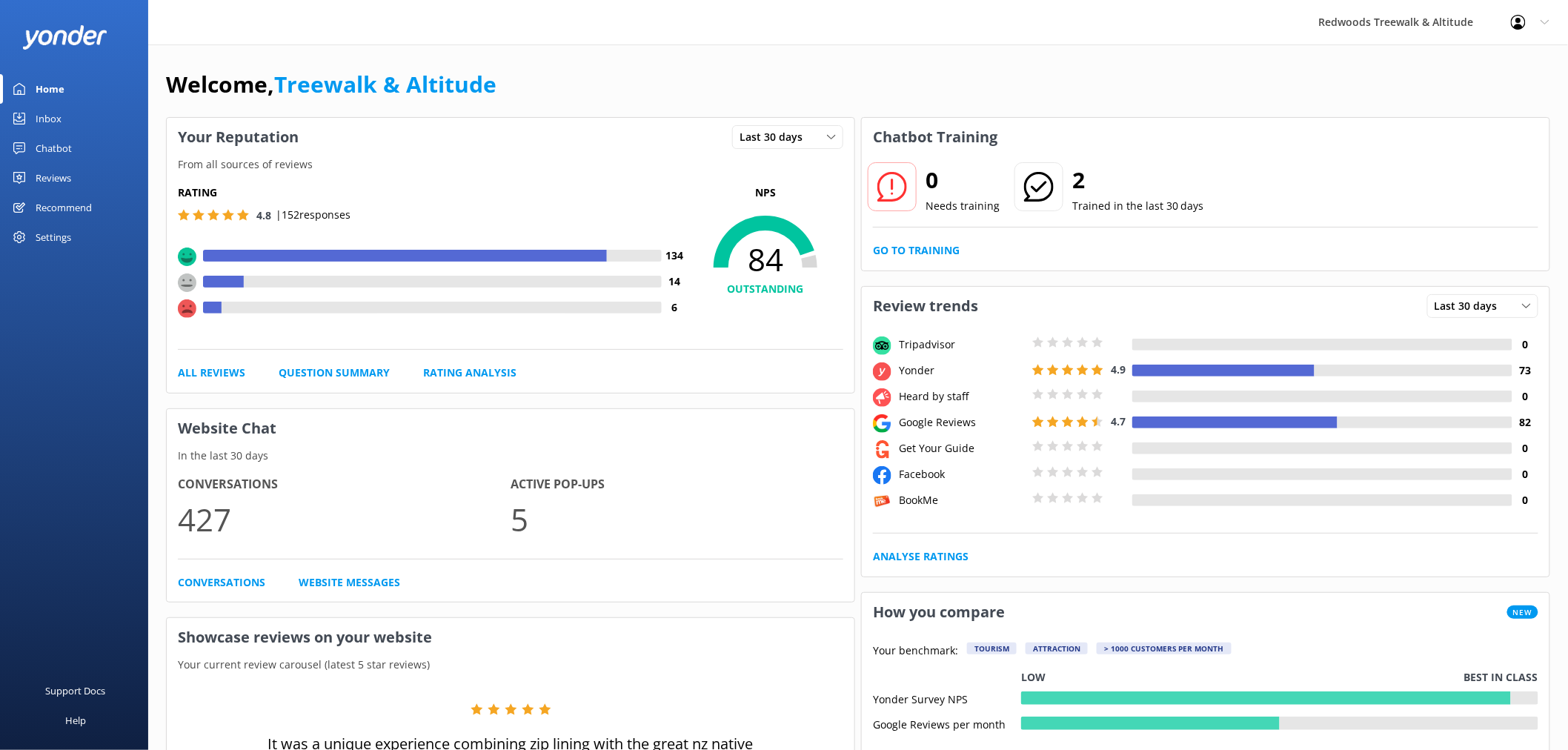
click at [78, 178] on link "Reviews" at bounding box center [74, 178] width 148 height 30
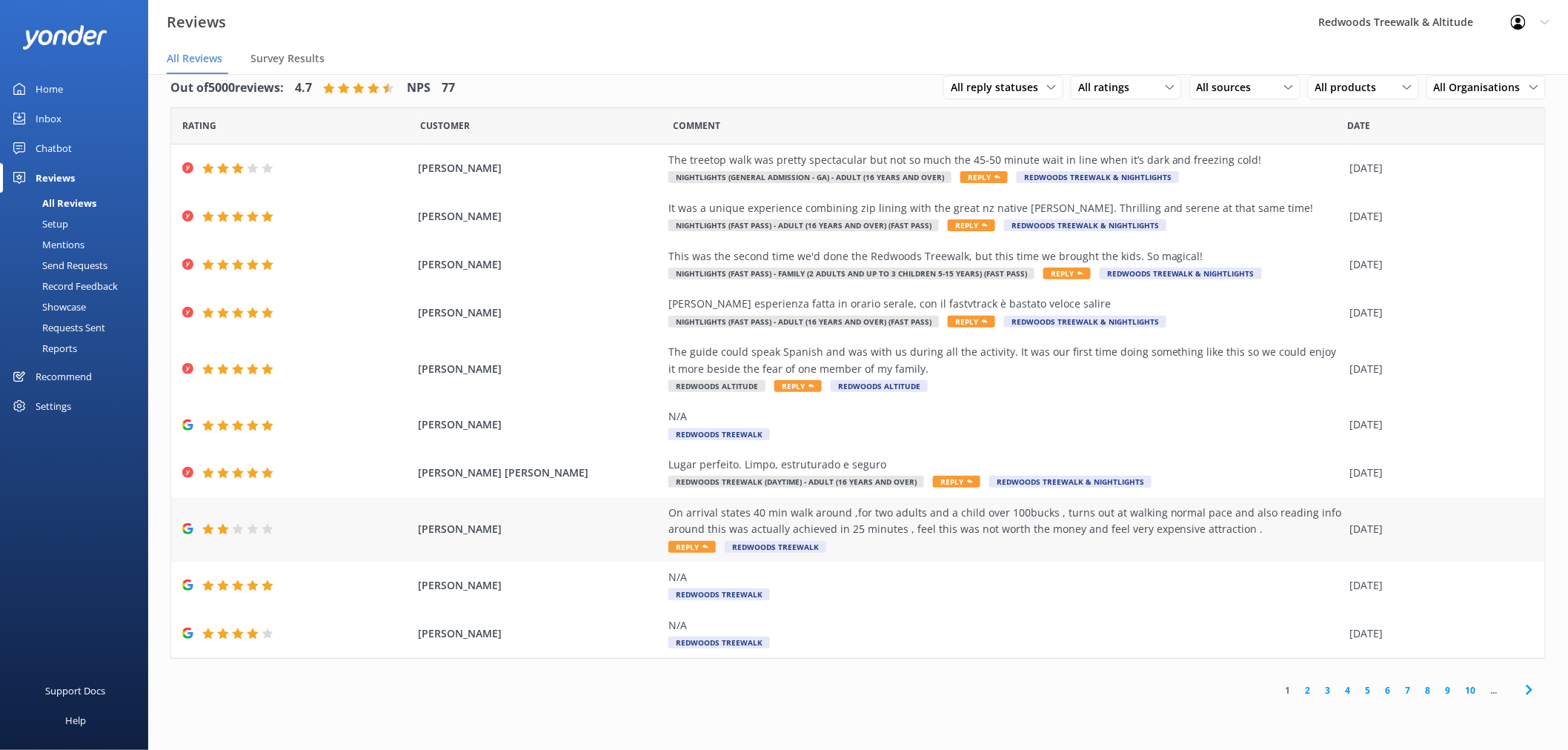
scroll to position [30, 0]
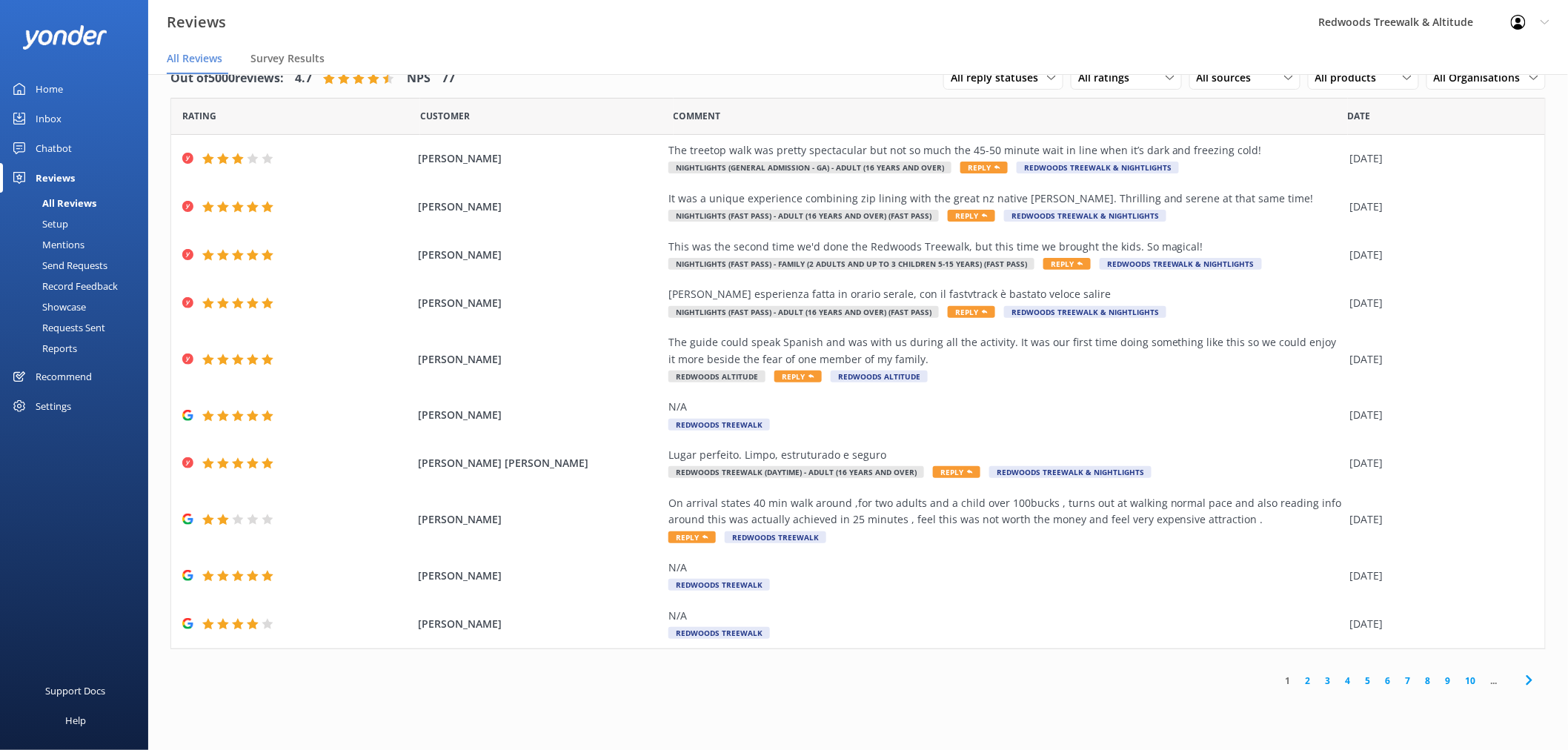
click at [64, 113] on link "Inbox" at bounding box center [74, 119] width 148 height 30
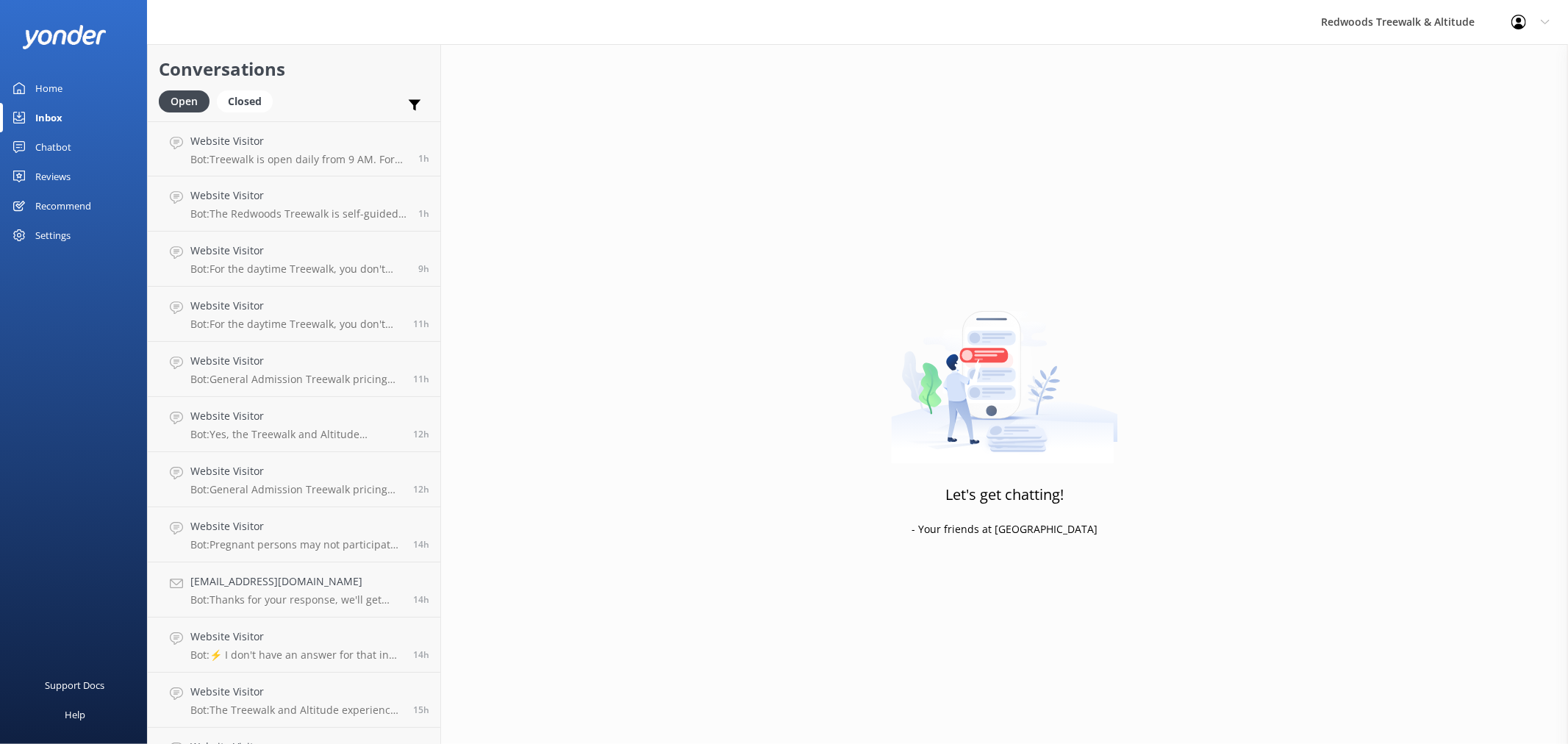
click at [59, 116] on div "Inbox" at bounding box center [49, 118] width 27 height 30
click at [70, 172] on link "Reviews" at bounding box center [73, 176] width 147 height 30
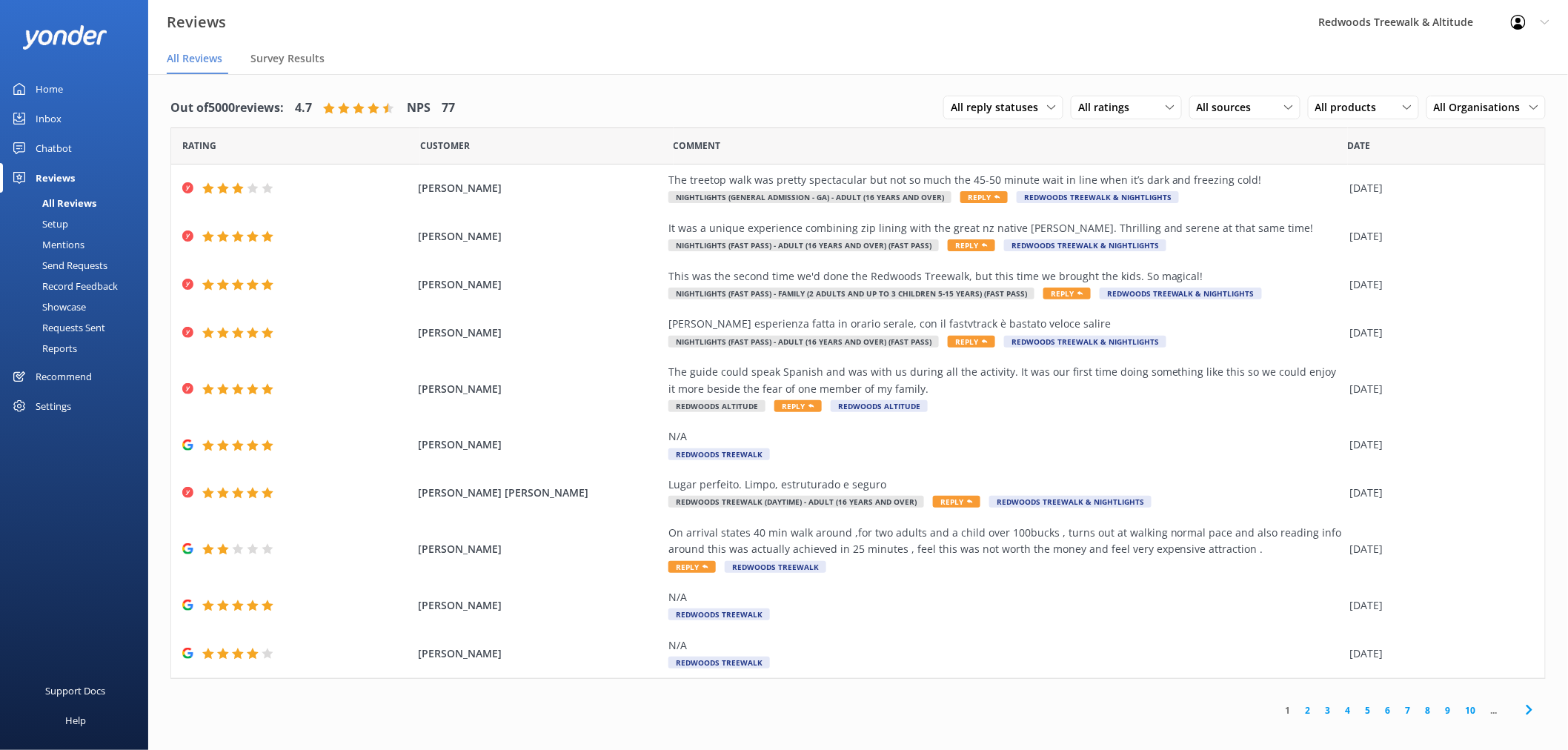
click at [1308, 710] on link "2" at bounding box center [1308, 710] width 20 height 14
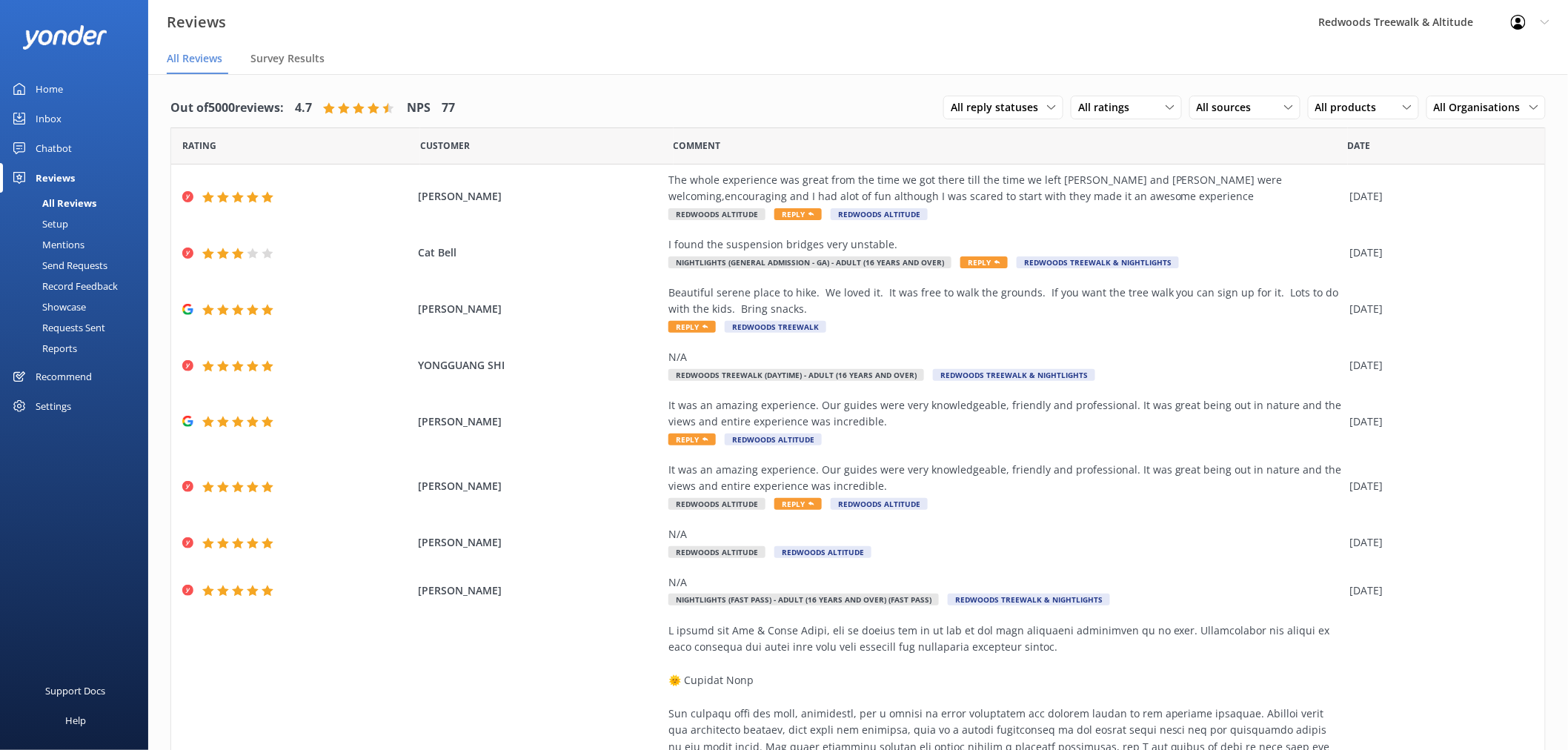
click at [71, 117] on link "Inbox" at bounding box center [74, 119] width 148 height 30
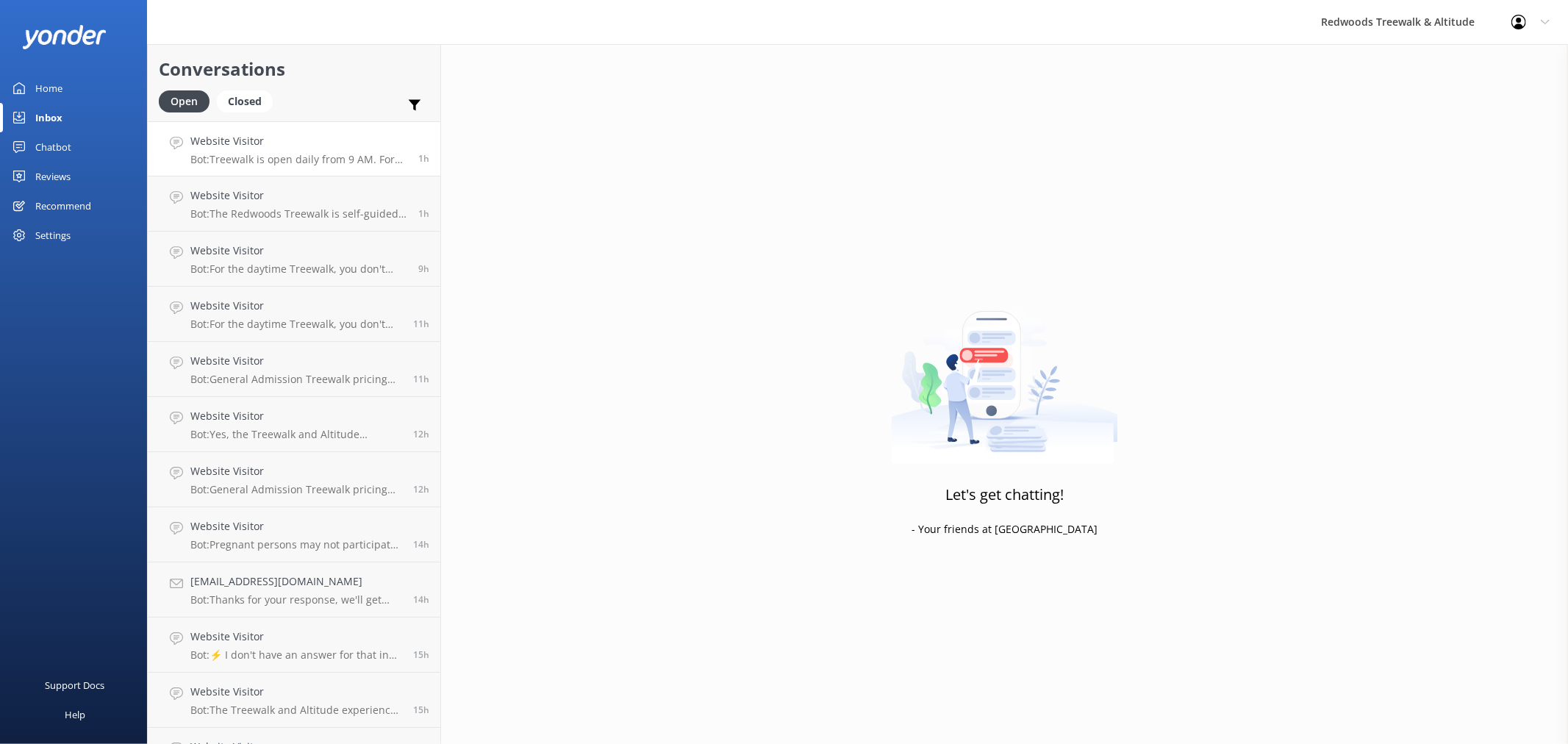
click at [308, 151] on div "Website Visitor Bot: Treewalk is open daily from 9 AM. For last ticket sold tim…" at bounding box center [299, 148] width 217 height 32
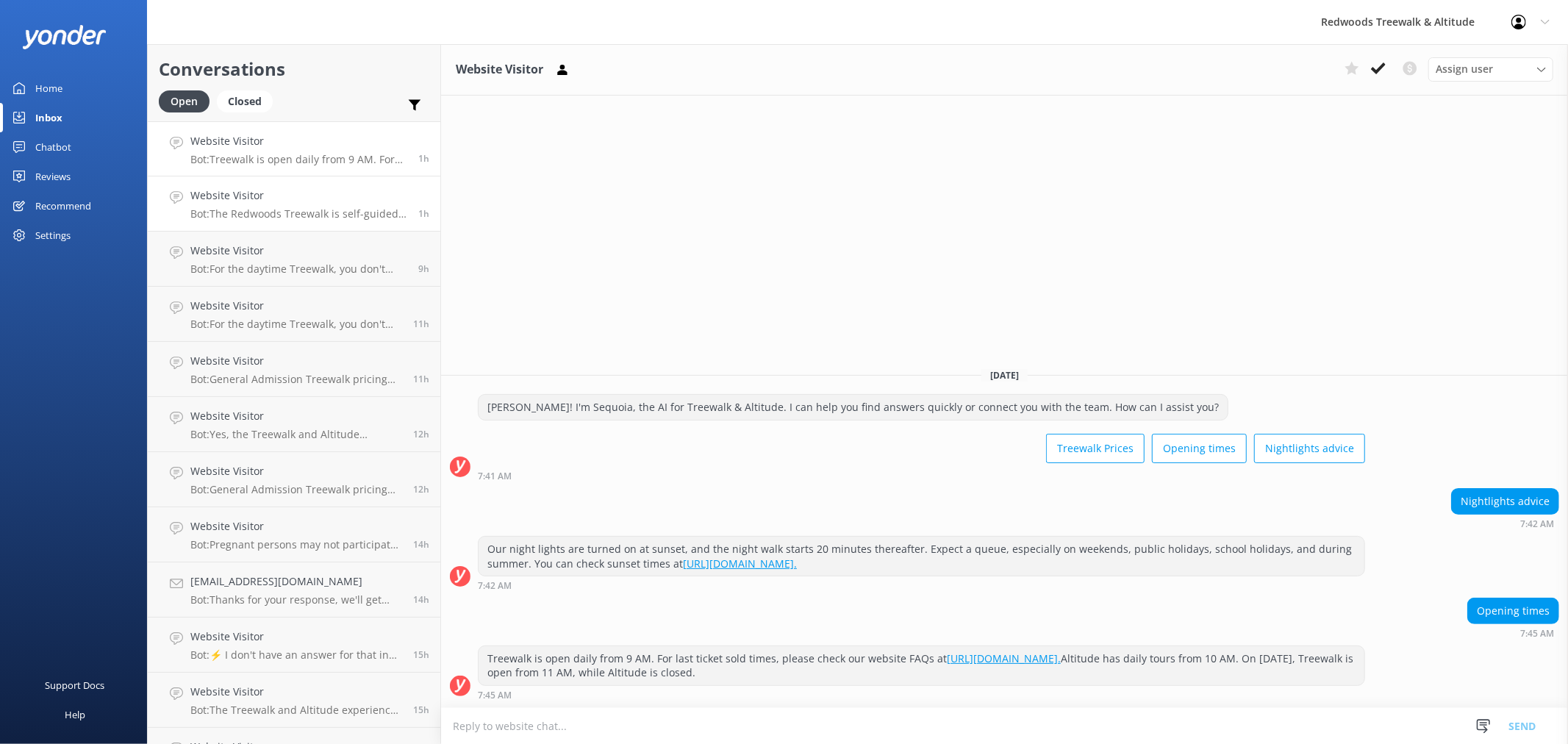
click at [248, 210] on p "Bot: The Redwoods Treewalk is self-guided and takes approximately 30-40 minutes…" at bounding box center [299, 214] width 217 height 13
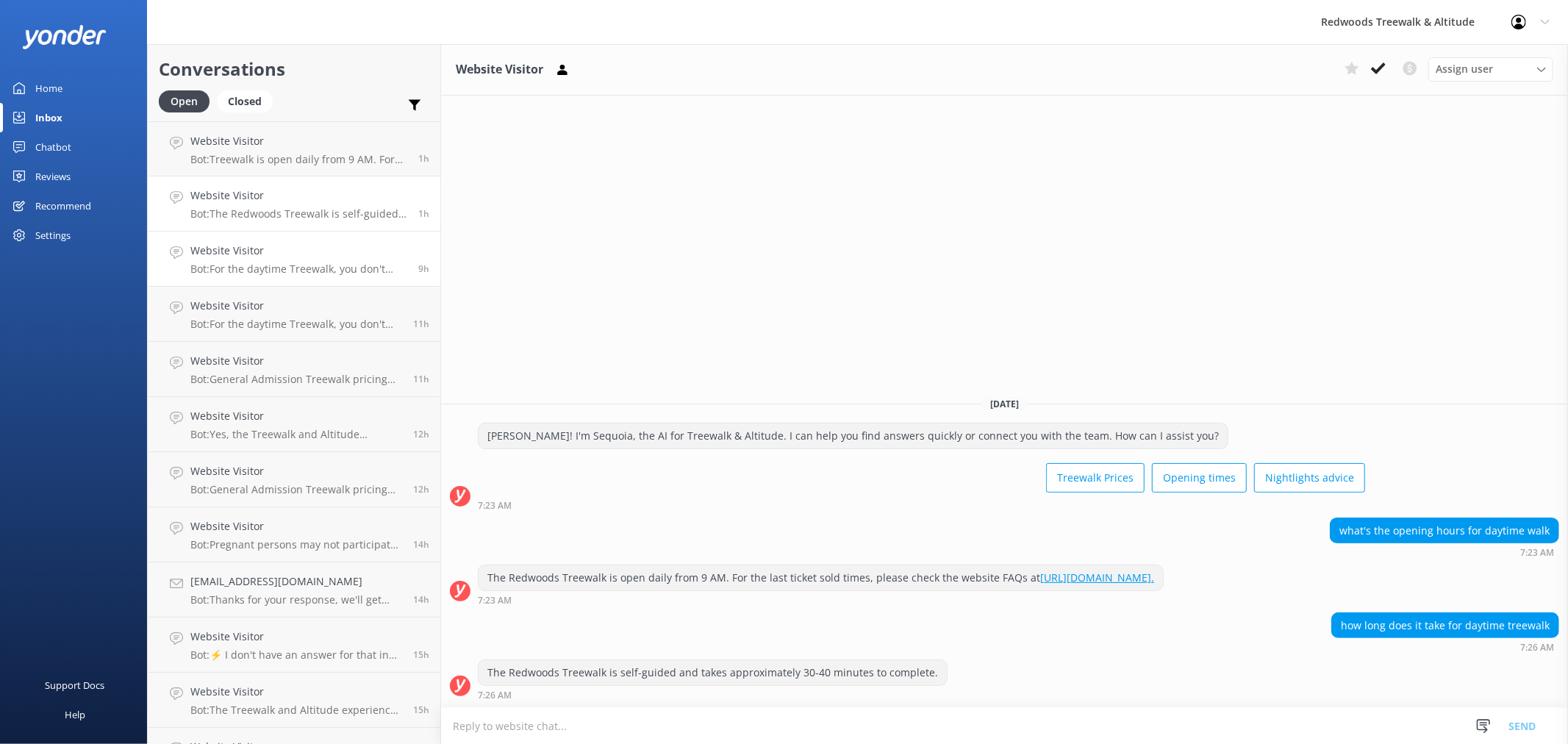
click at [296, 260] on div "Website Visitor Bot: For the daytime Treewalk, you don't need to book in advanc…" at bounding box center [299, 259] width 217 height 33
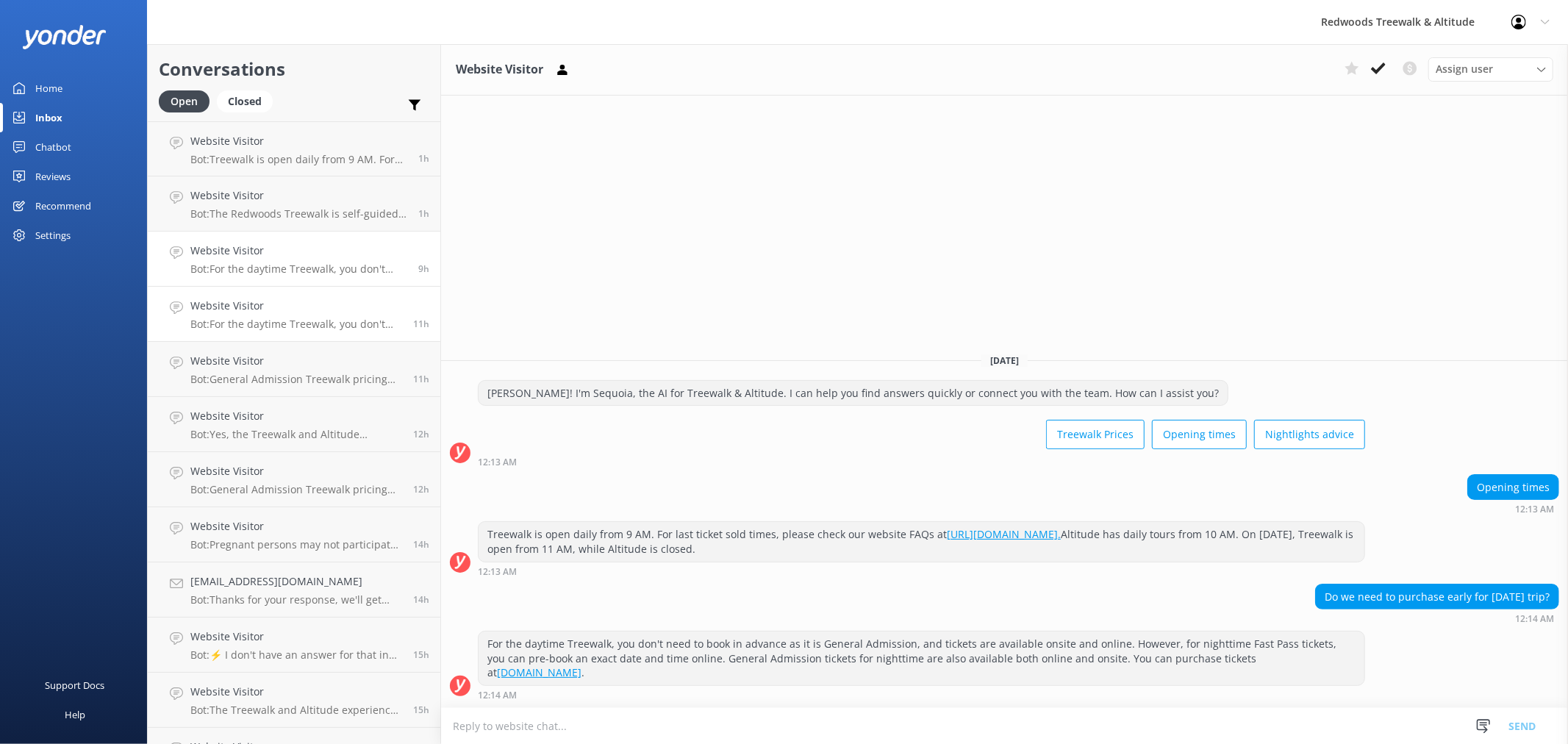
click at [281, 313] on div "Website Visitor Bot: For the daytime Treewalk, you don't need to book for exact…" at bounding box center [297, 314] width 212 height 33
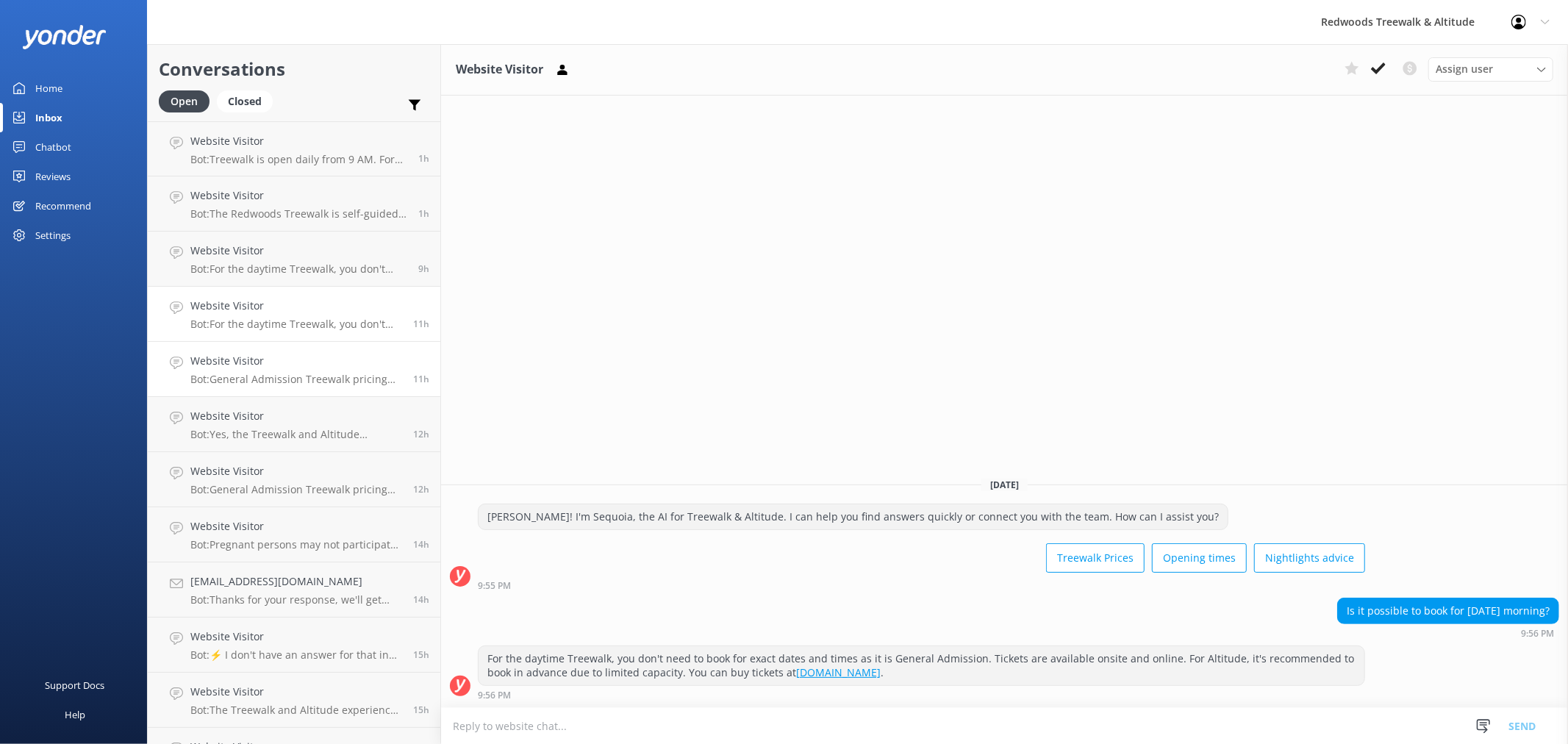
click at [288, 362] on h4 "Website Visitor" at bounding box center [297, 361] width 212 height 16
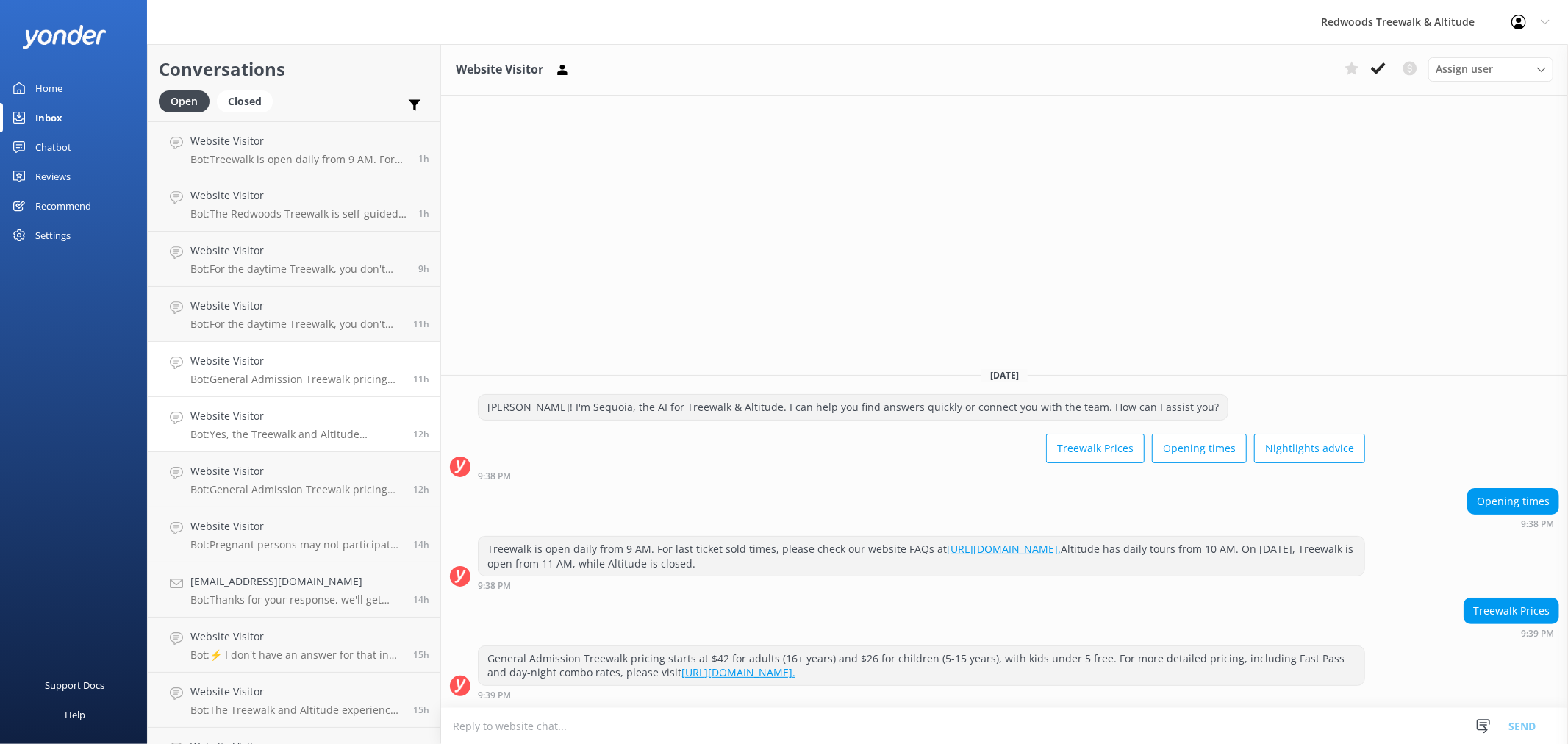
click at [310, 412] on h4 "Website Visitor" at bounding box center [297, 416] width 212 height 16
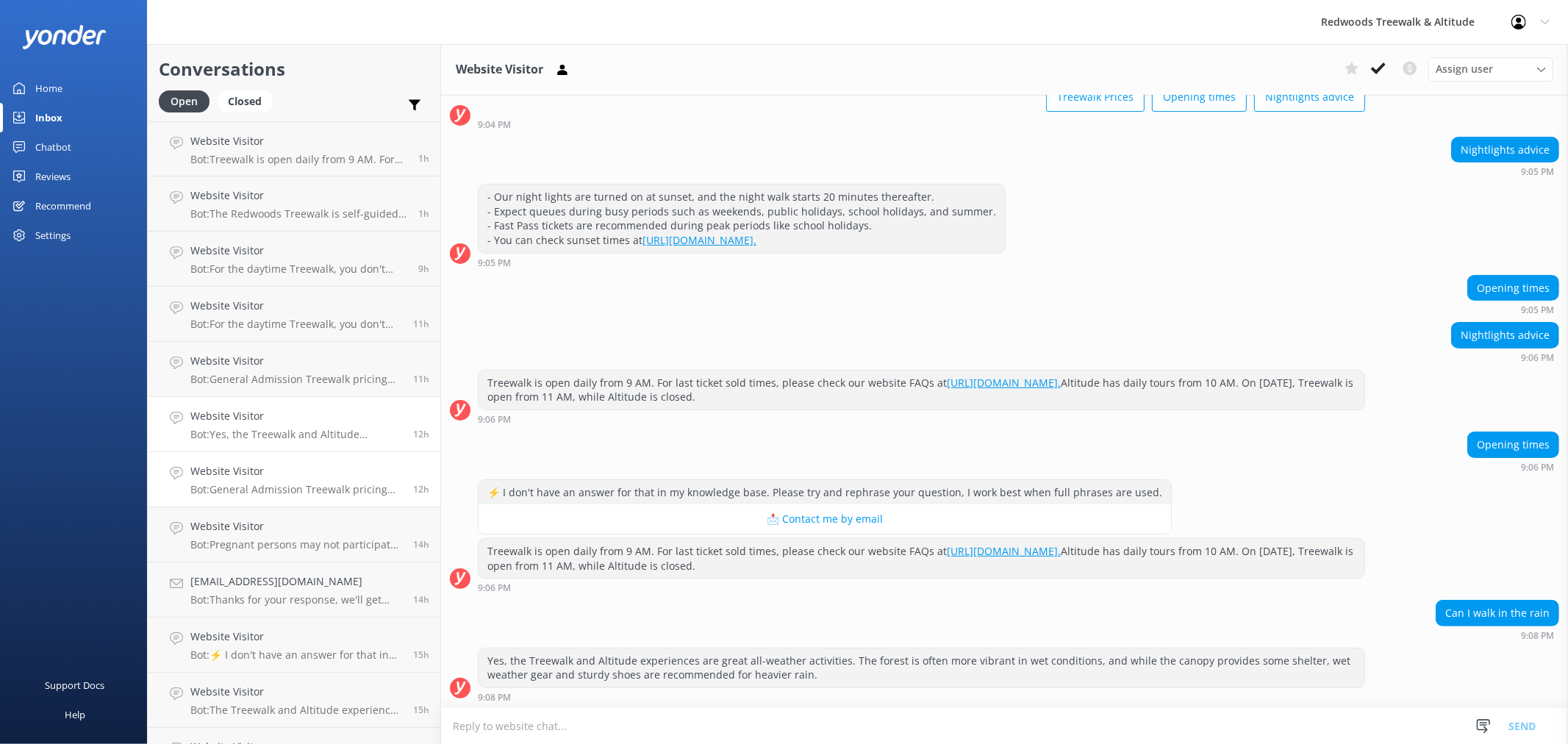
scroll to position [94, 0]
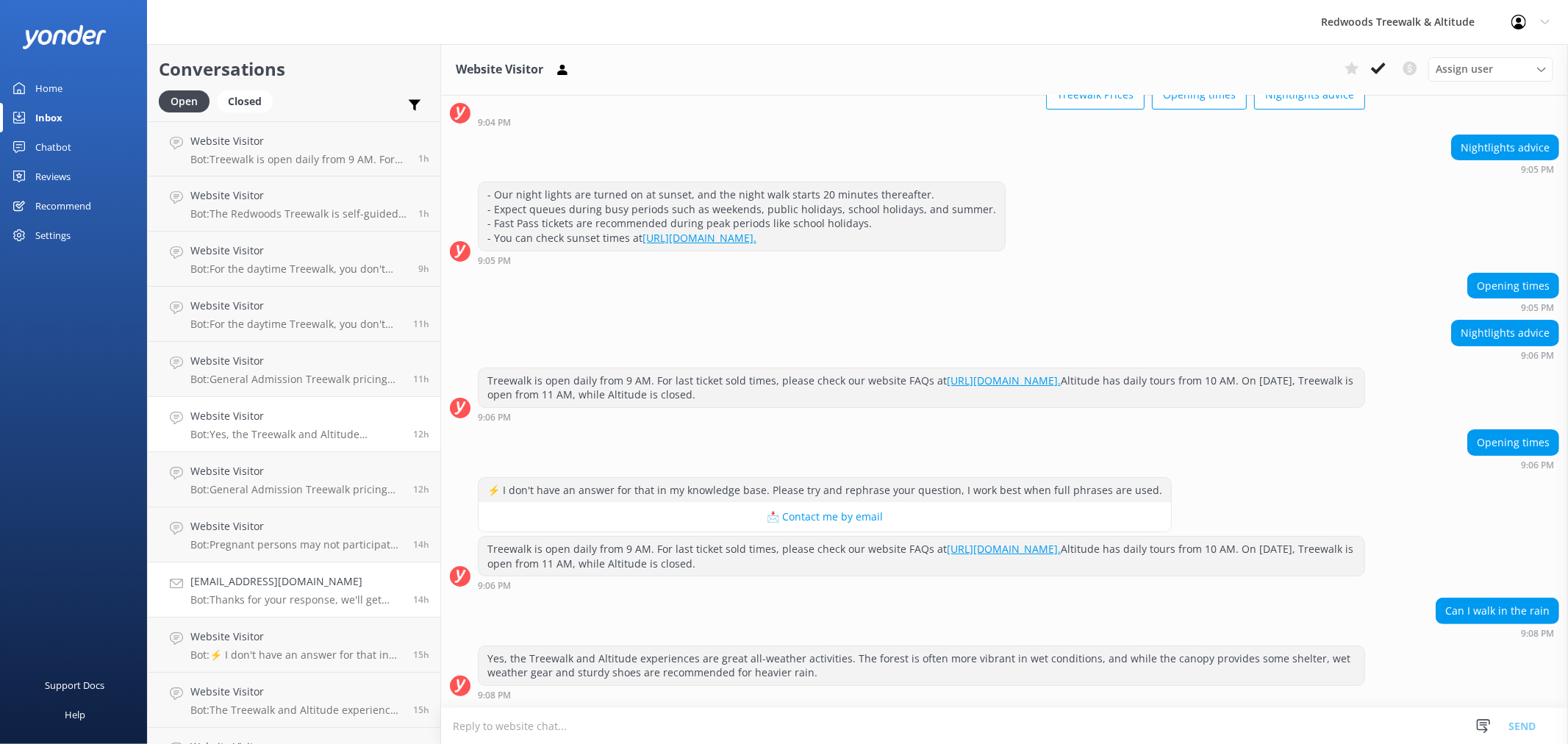
click at [280, 582] on h4 "[EMAIL_ADDRESS][DOMAIN_NAME]" at bounding box center [297, 581] width 212 height 16
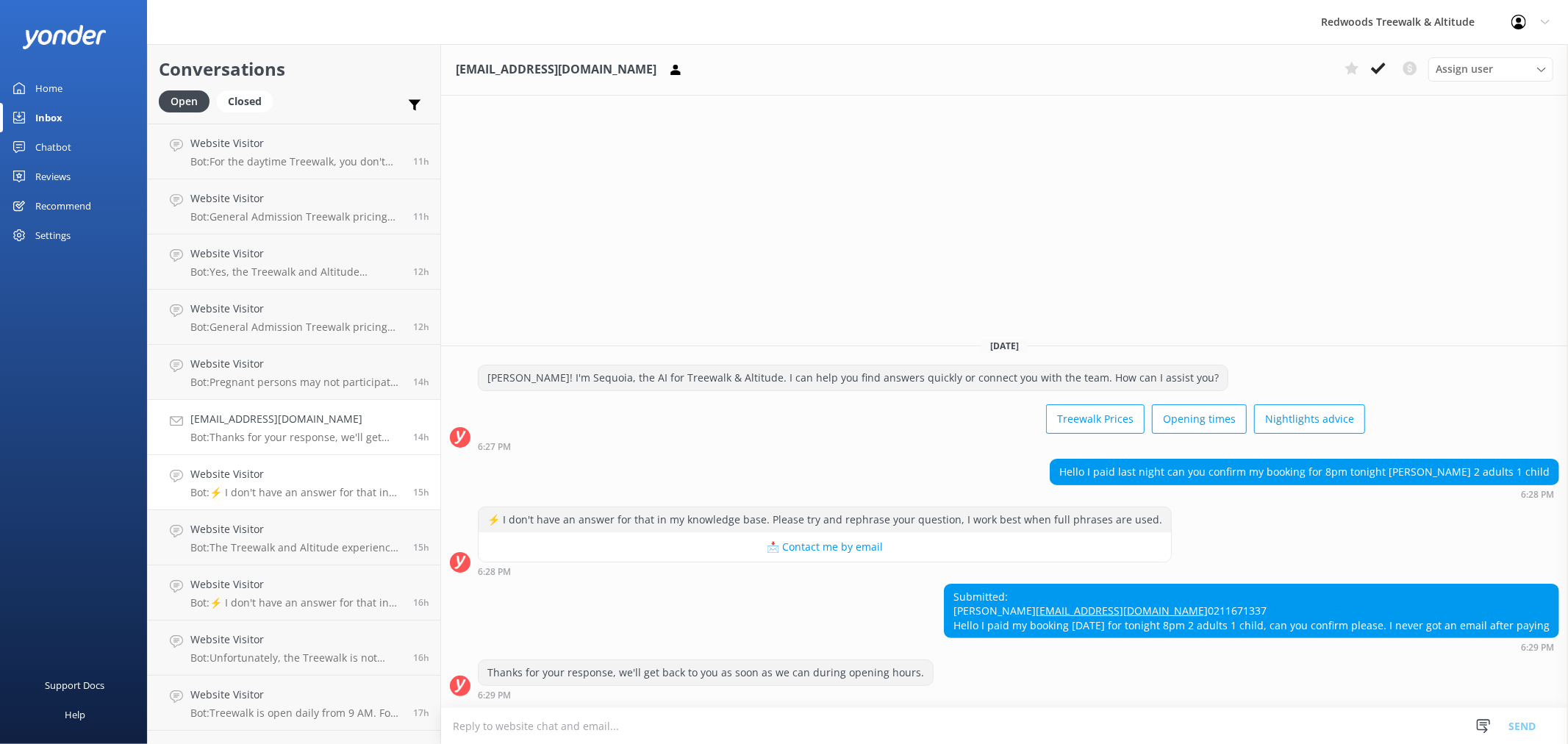
scroll to position [163, 0]
click at [317, 488] on p "Bot: ⚡ I don't have an answer for that in my knowledge base. Please try and rep…" at bounding box center [297, 491] width 212 height 13
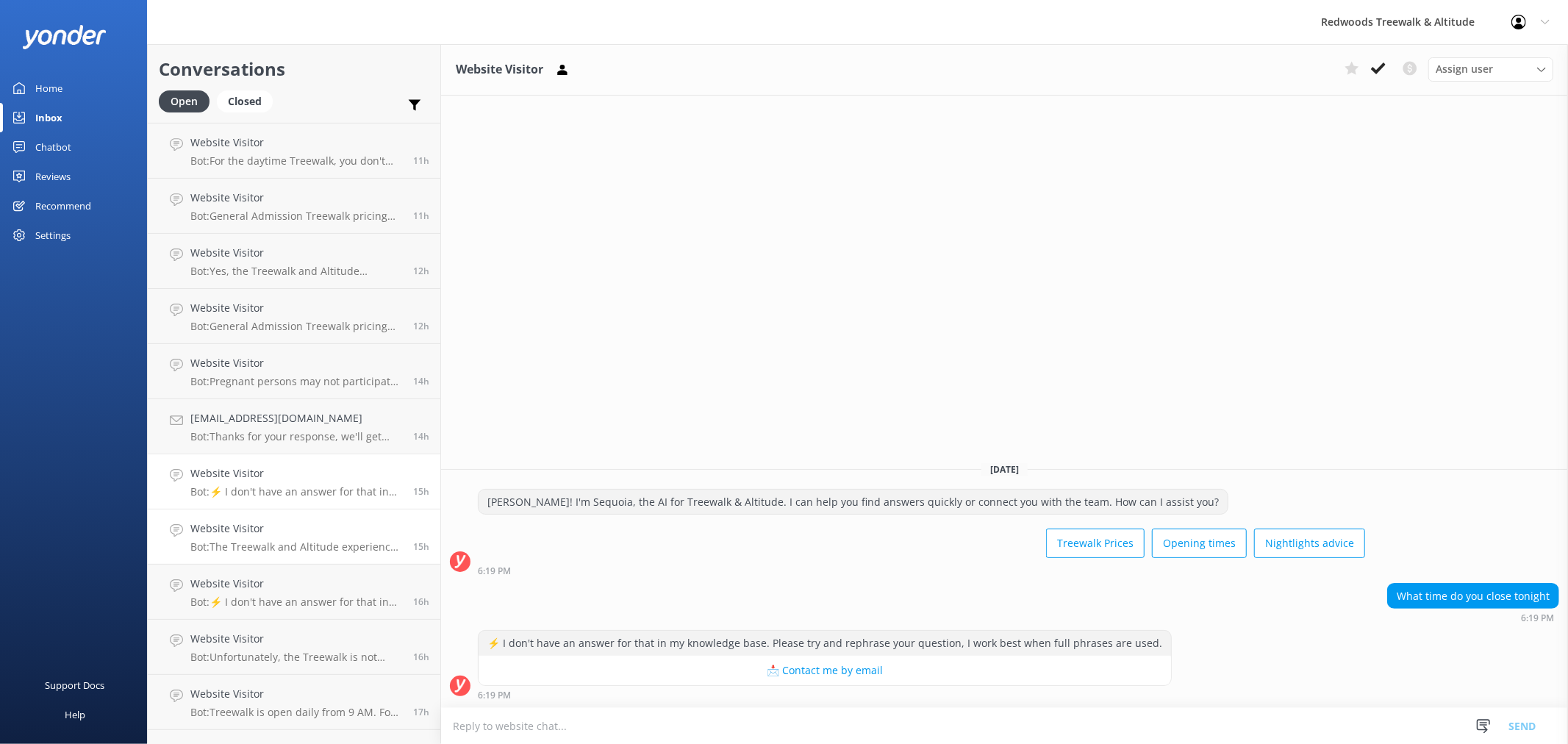
click at [321, 545] on p "Bot: The Treewalk and Altitude experiences are great all-weather activities, an…" at bounding box center [297, 547] width 212 height 13
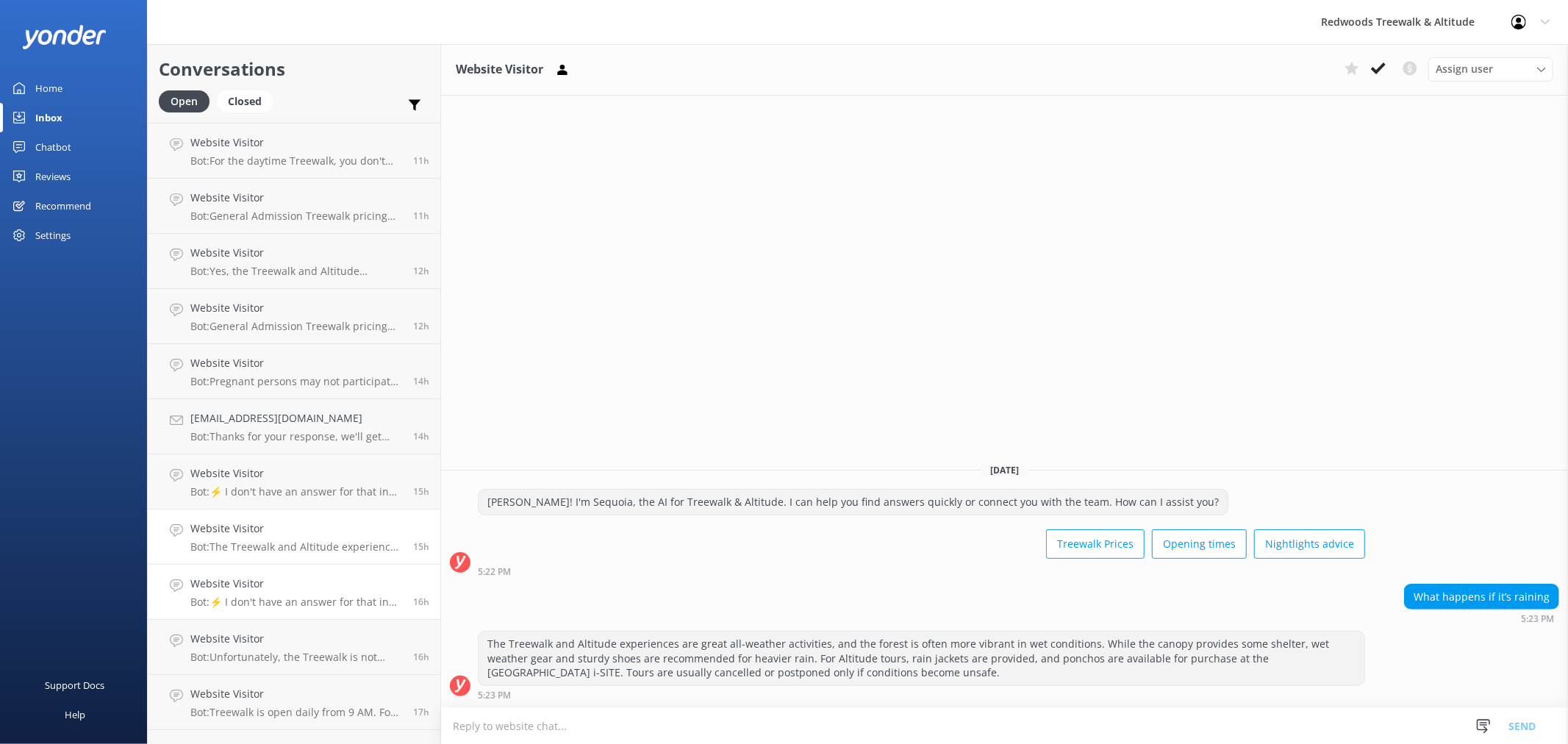
click at [306, 591] on div "Website Visitor Bot: ⚡ I don't have an answer for that in my knowledge base. Pl…" at bounding box center [297, 591] width 212 height 33
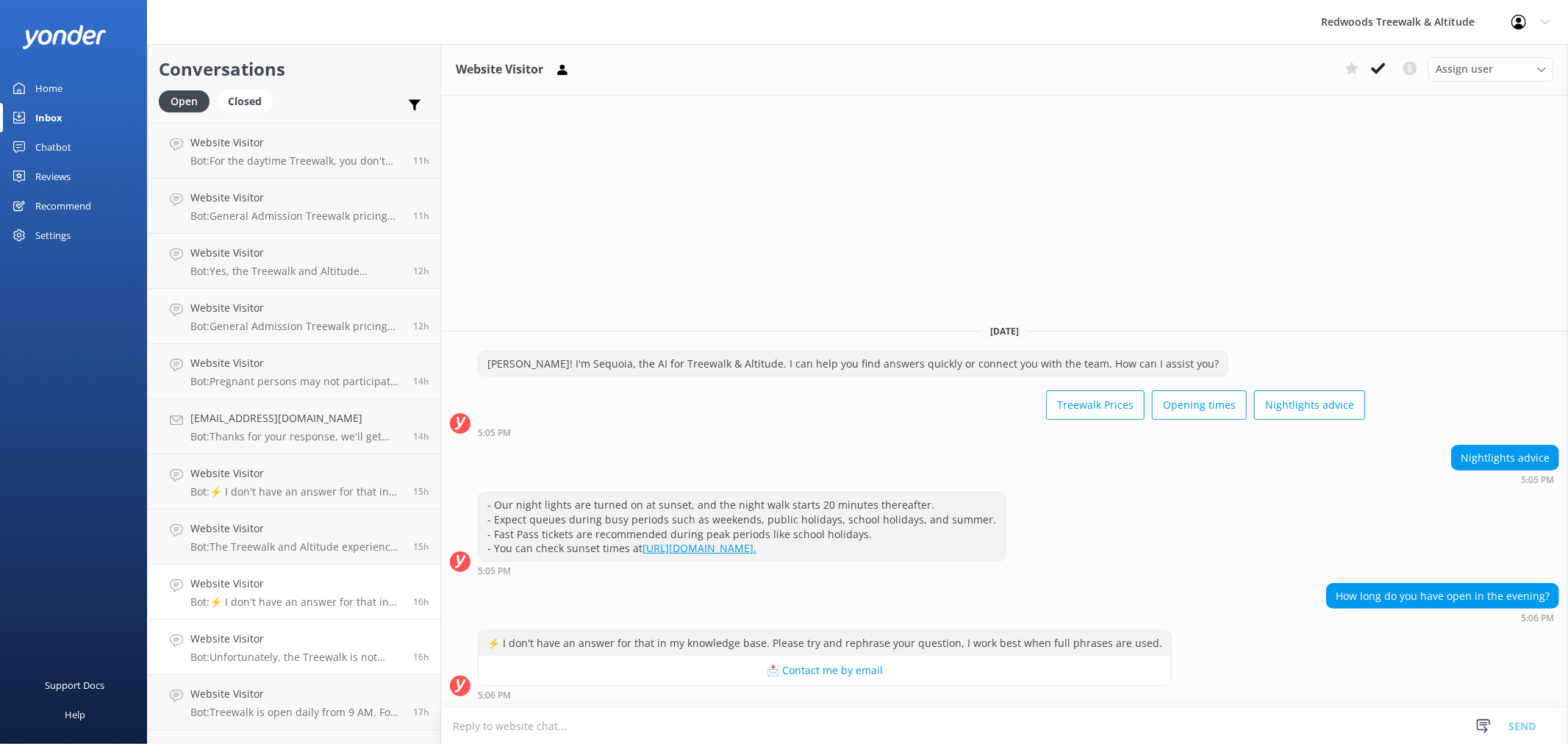
click at [305, 637] on h4 "Website Visitor" at bounding box center [297, 639] width 212 height 16
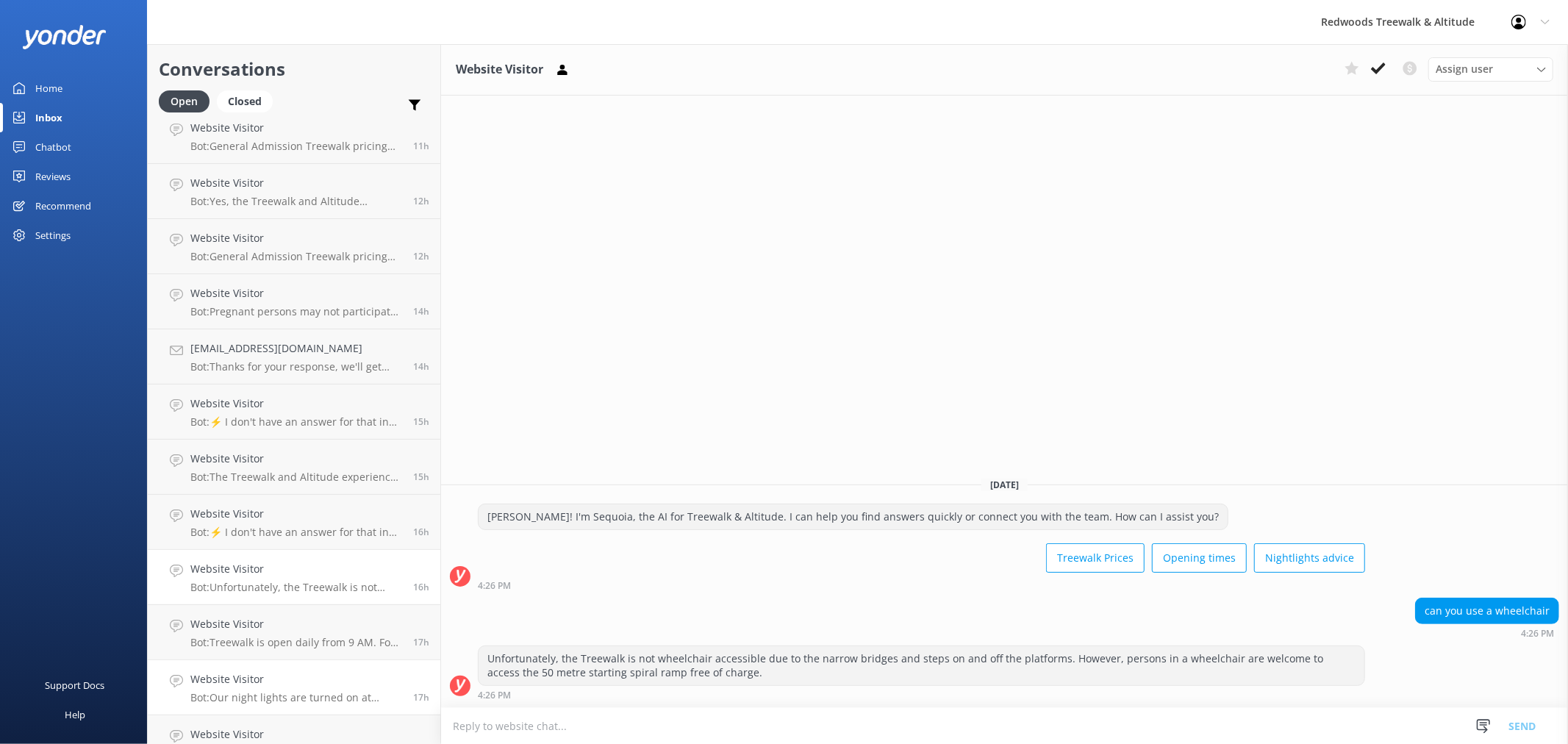
scroll to position [326, 0]
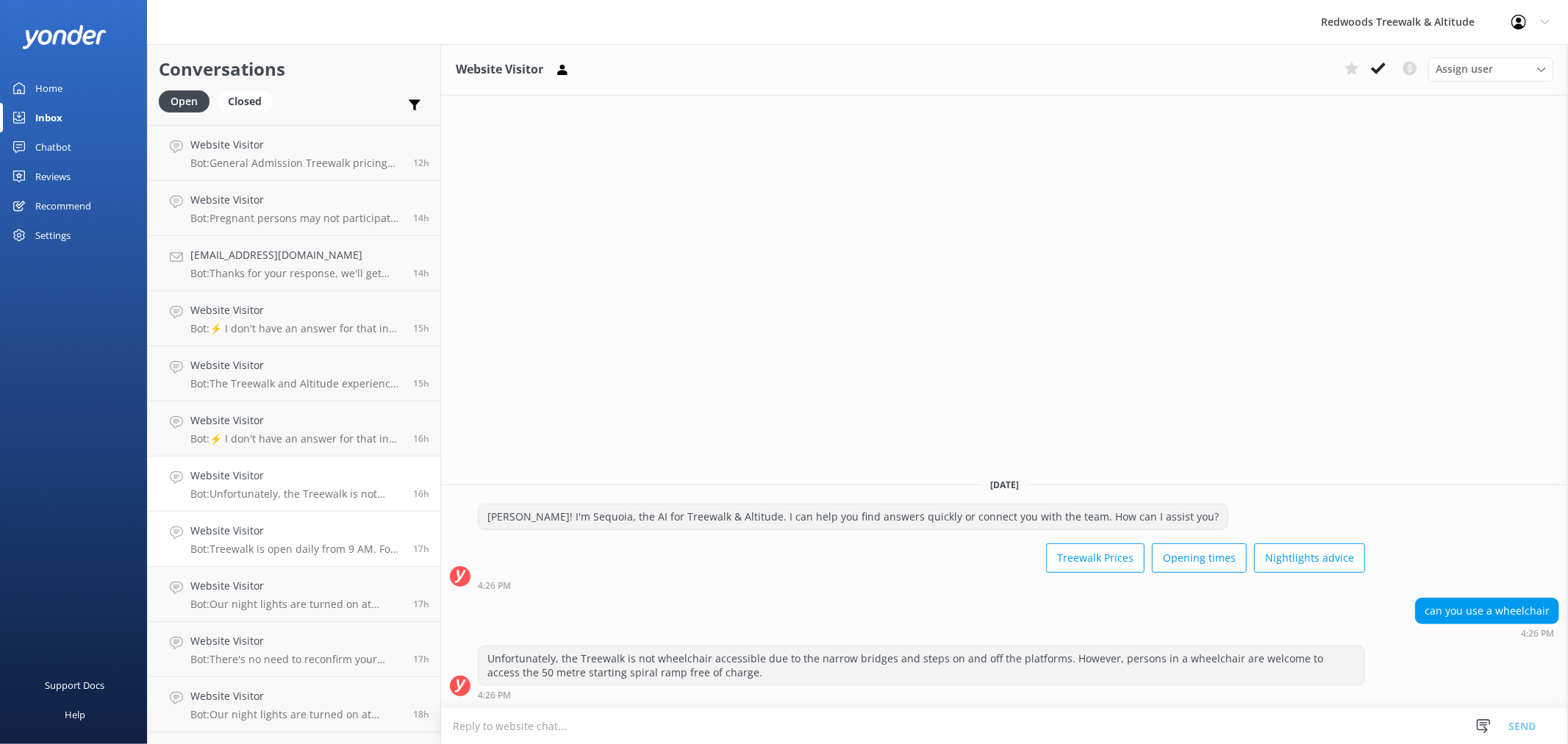
click at [304, 528] on h4 "Website Visitor" at bounding box center [297, 531] width 212 height 16
click at [297, 596] on div "Website Visitor Bot: Our night lights are turned on at sunset, and the night wa…" at bounding box center [297, 594] width 212 height 33
click at [305, 647] on h4 "Website Visitor" at bounding box center [297, 641] width 212 height 16
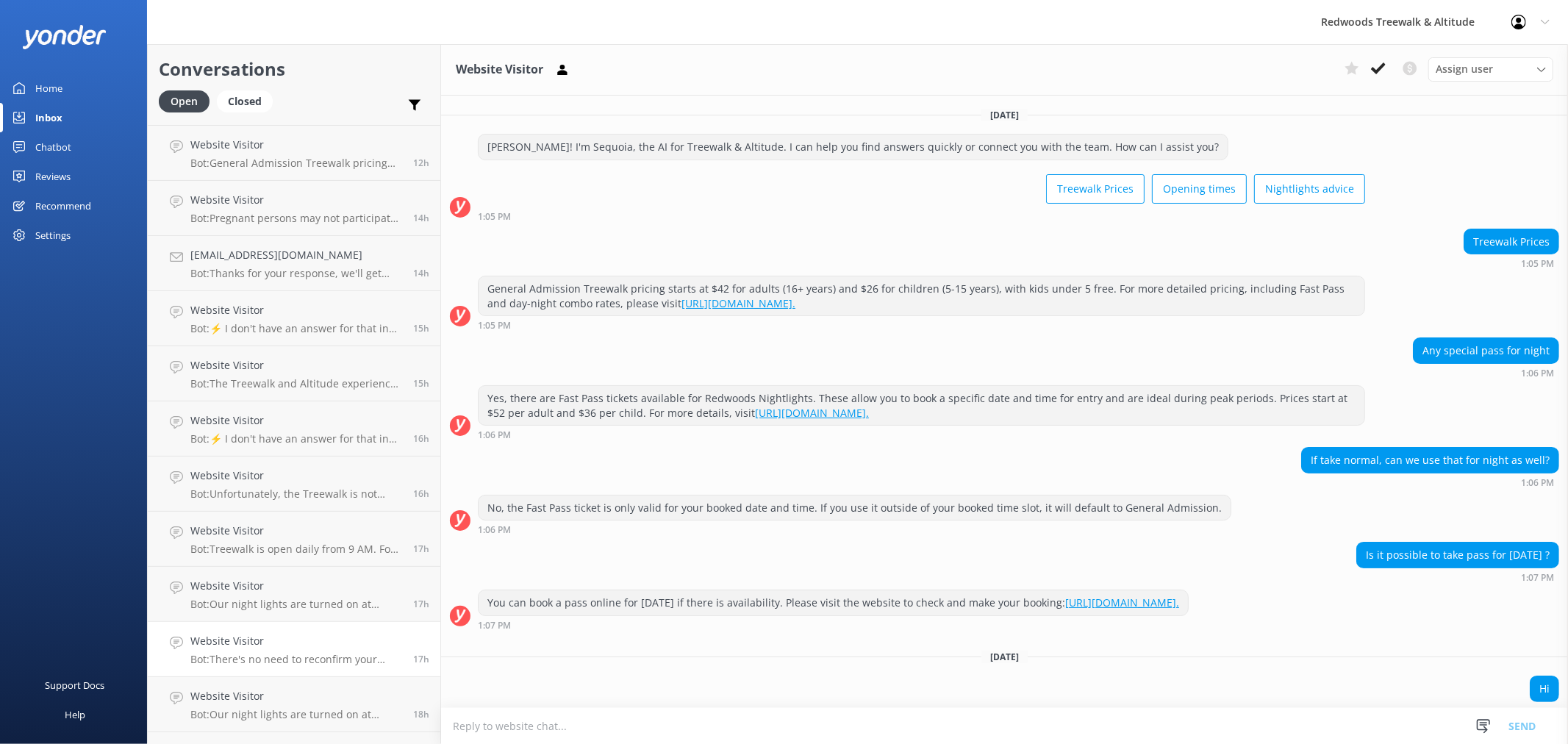
scroll to position [408, 0]
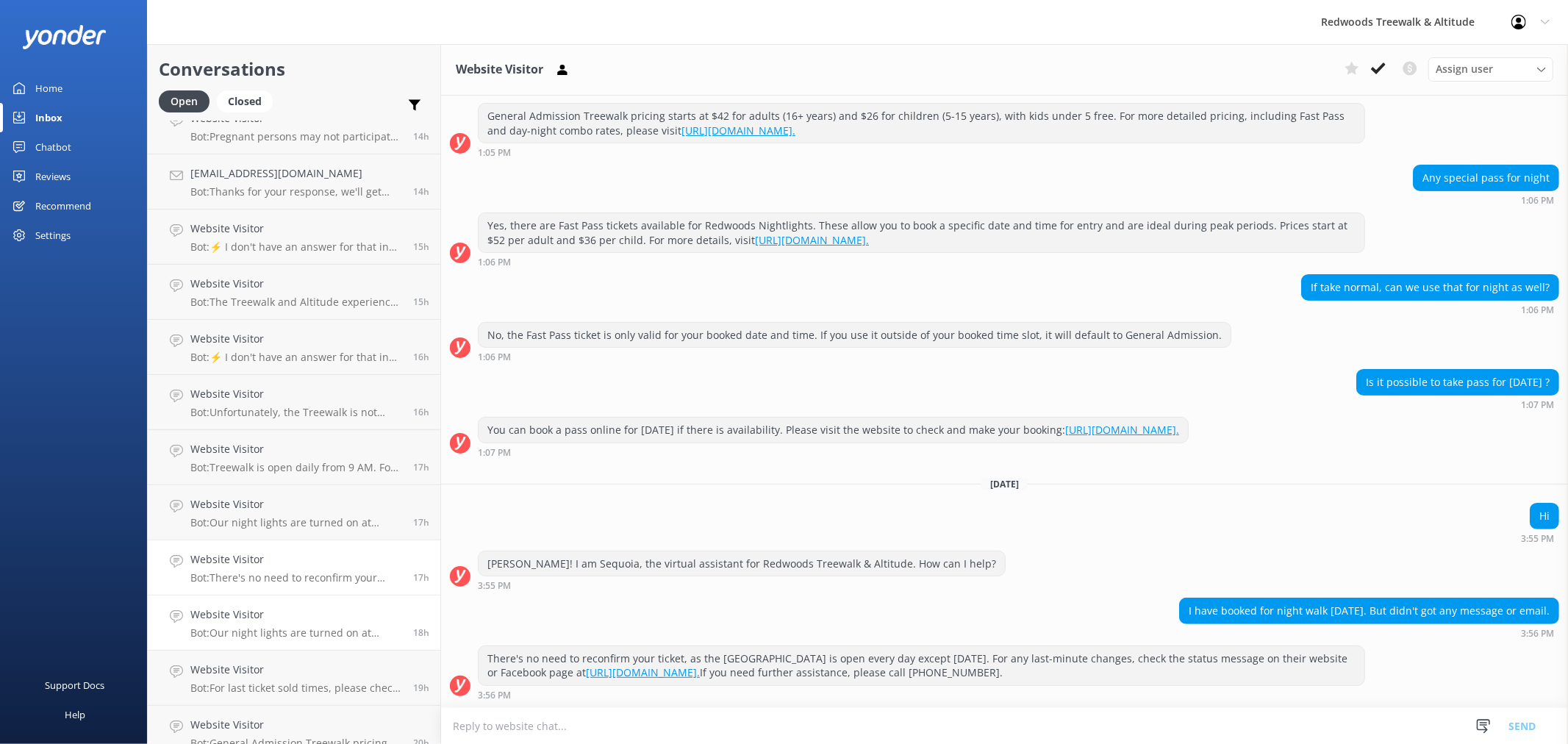
click at [296, 635] on p "Bot: Our night lights are turned on at sunset, and the night walk starts 20 min…" at bounding box center [297, 633] width 212 height 13
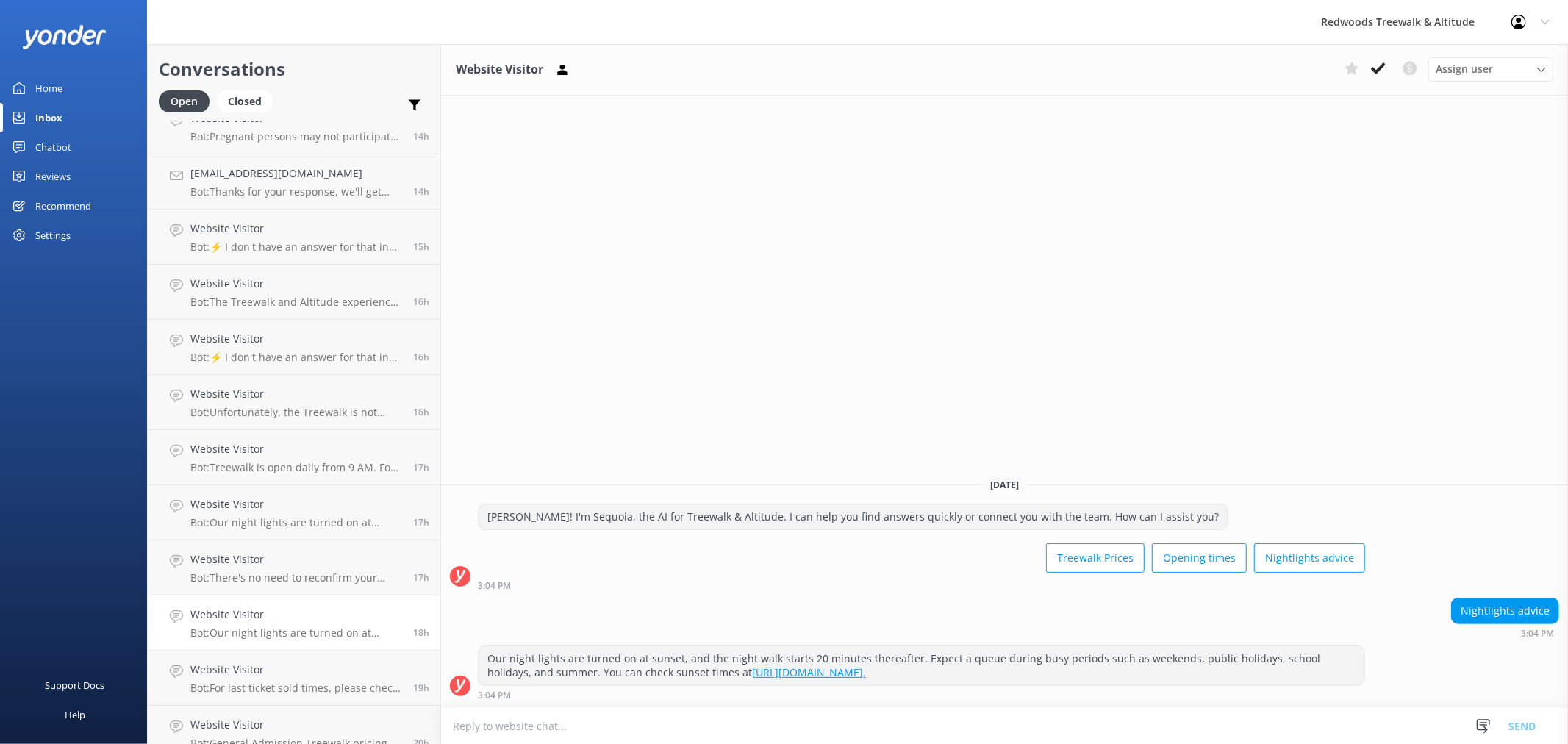
click at [99, 93] on link "Home" at bounding box center [73, 88] width 147 height 30
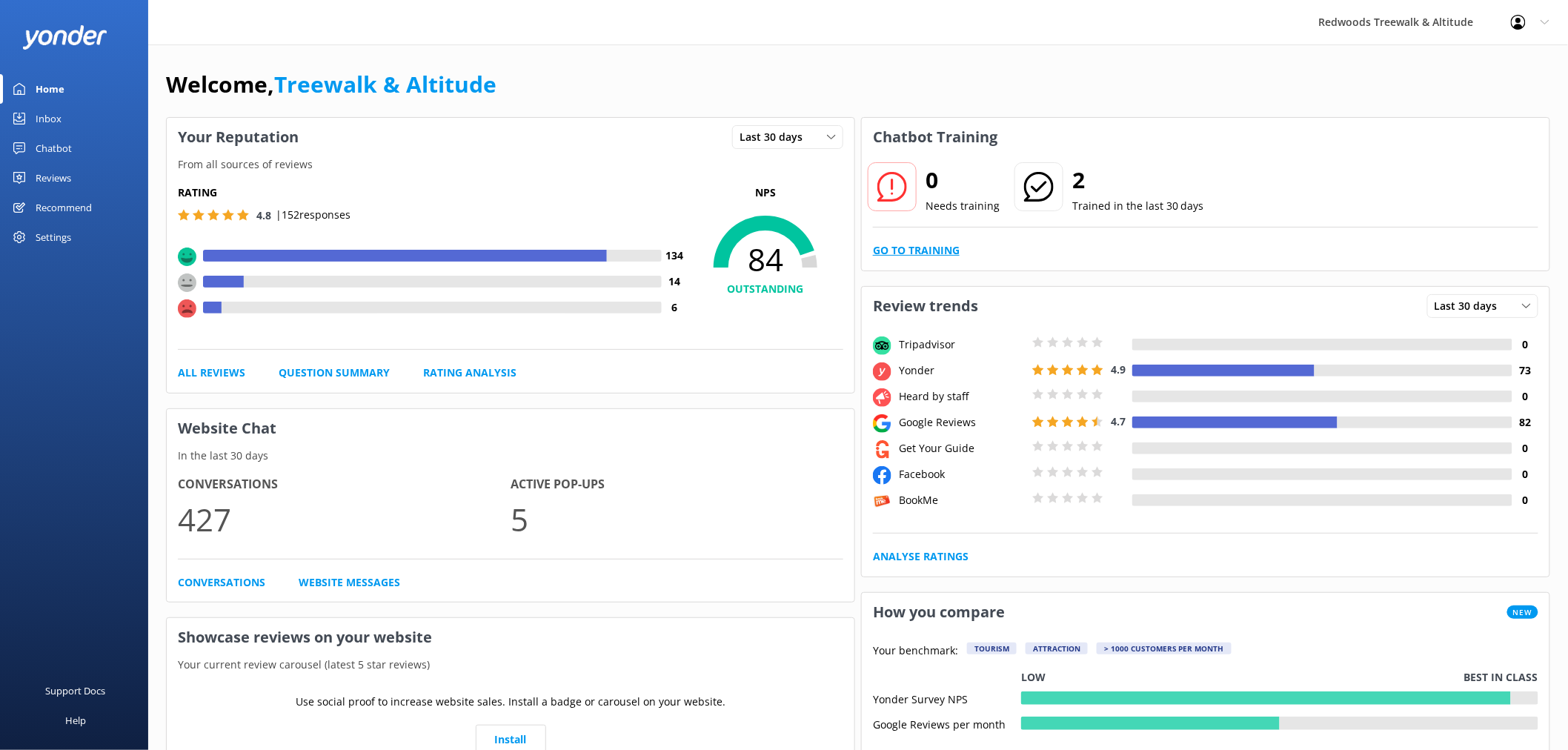
click at [927, 255] on link "Go to Training" at bounding box center [916, 250] width 87 height 16
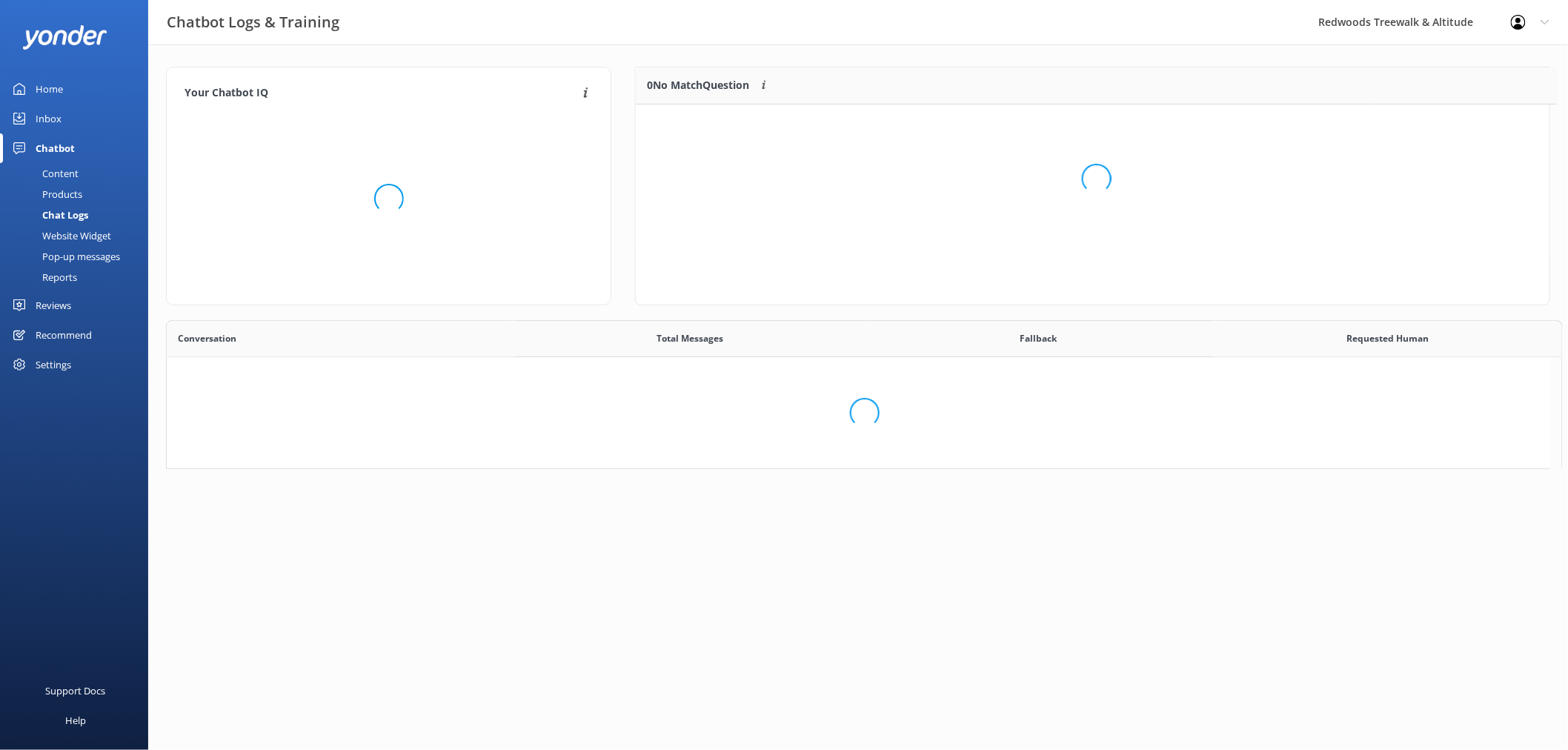
scroll to position [173, 901]
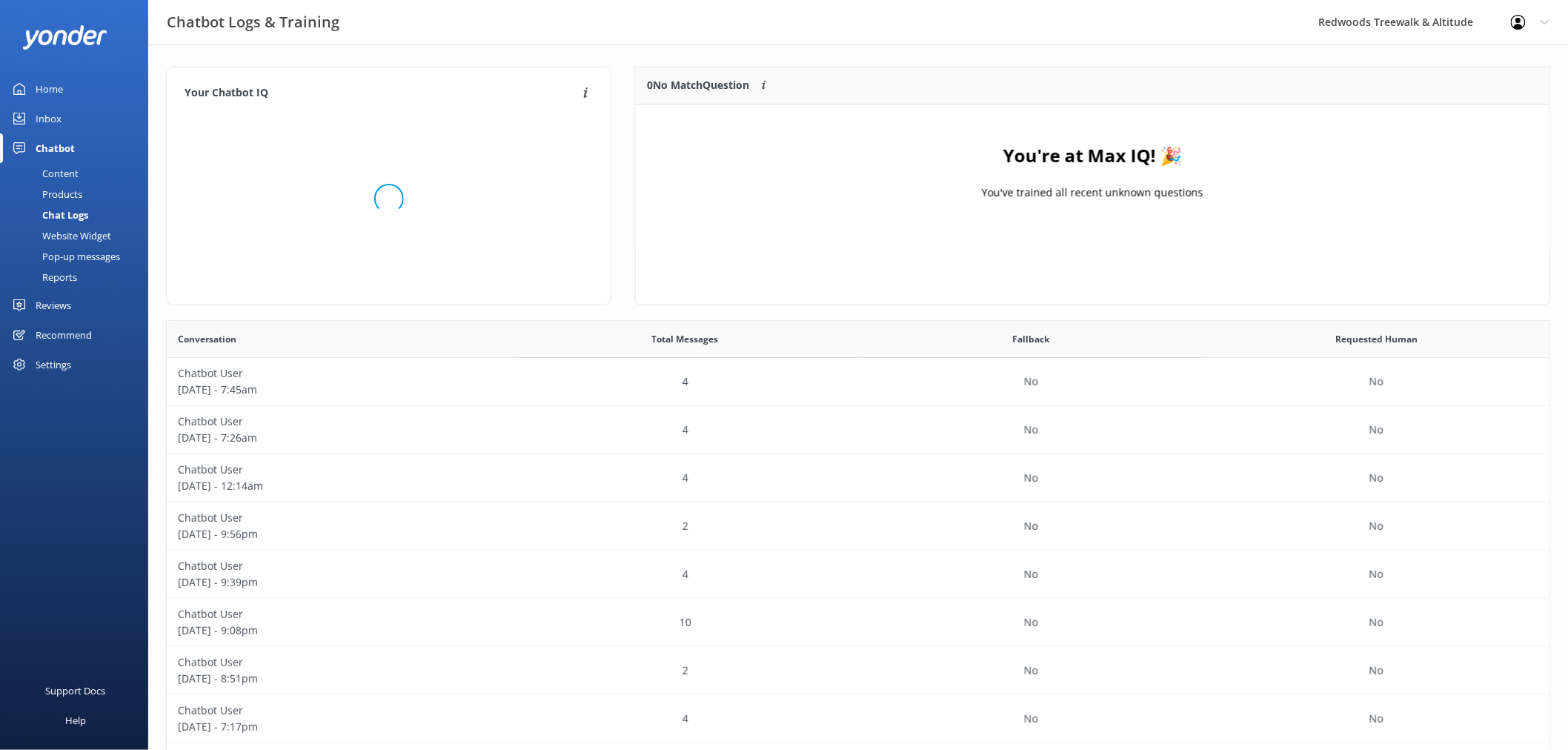
click at [56, 91] on div "Home" at bounding box center [49, 89] width 28 height 30
